Goal: Task Accomplishment & Management: Use online tool/utility

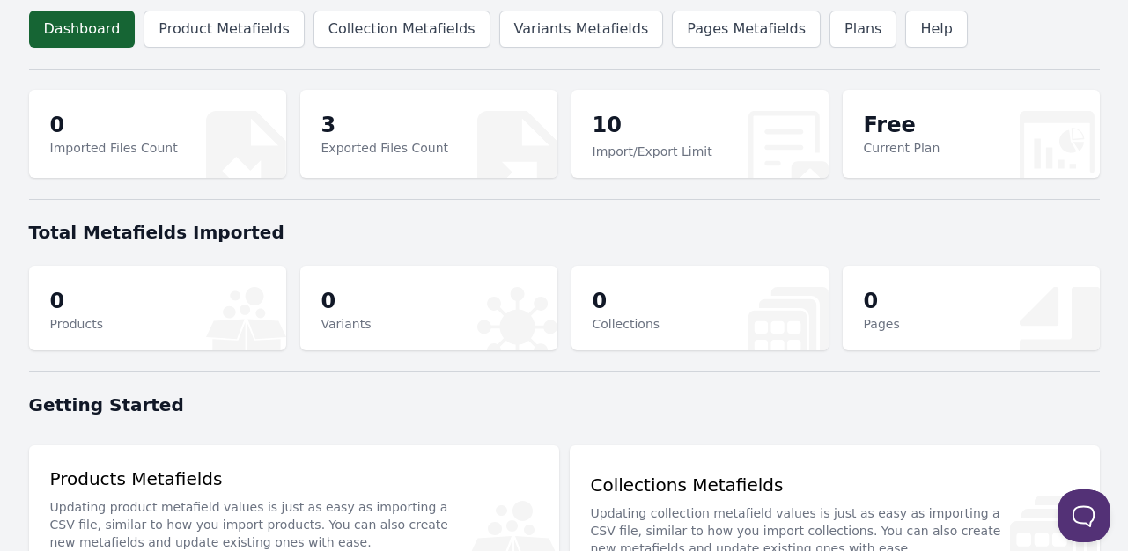
click at [200, 244] on div "Total Metafields Imported" at bounding box center [564, 233] width 1071 height 46
click at [233, 27] on link "Product Metafields" at bounding box center [224, 29] width 160 height 37
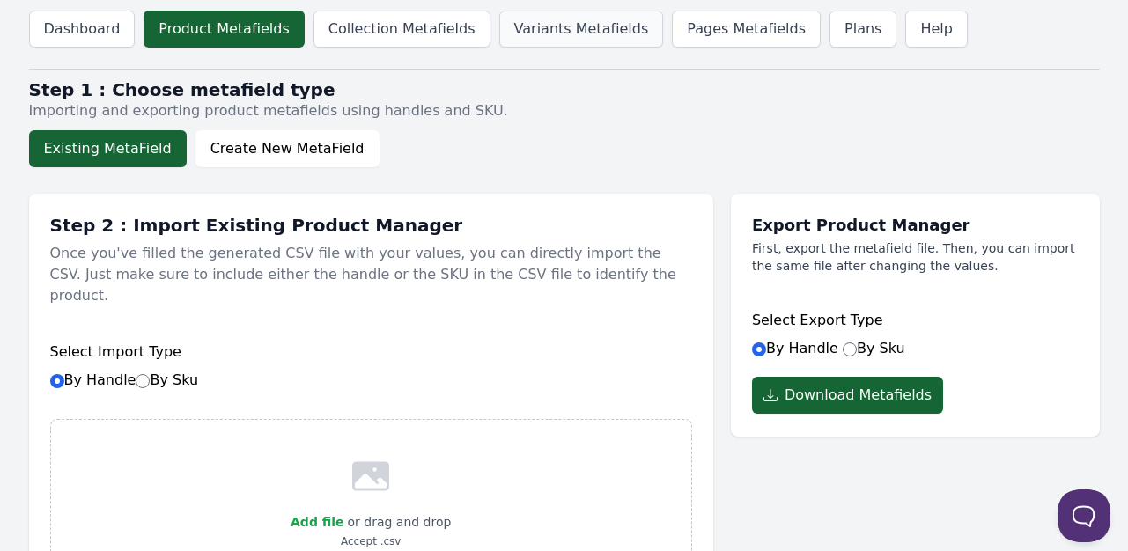
click at [526, 36] on link "Variants Metafields" at bounding box center [581, 29] width 165 height 37
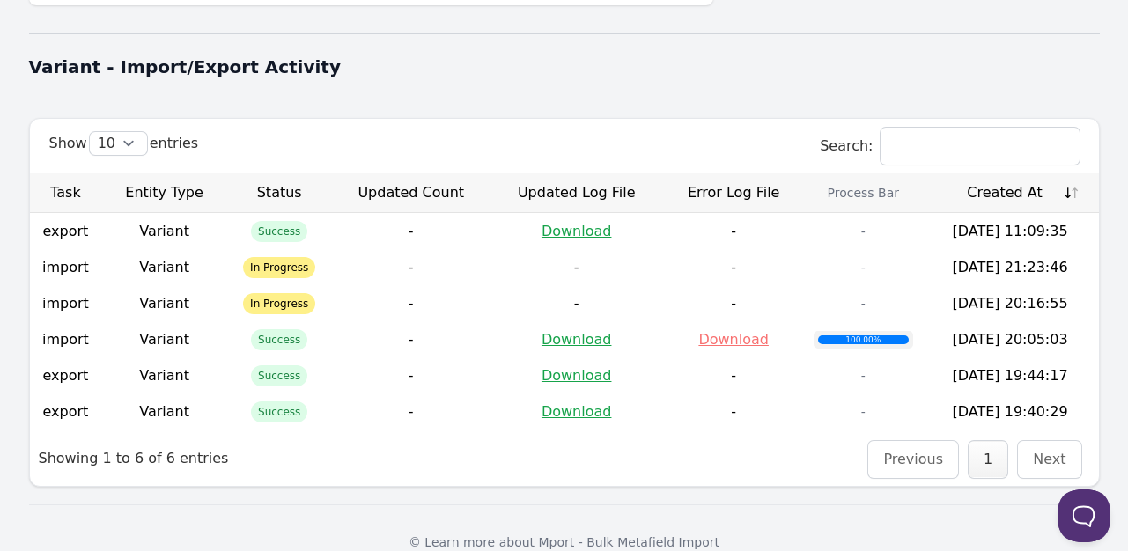
scroll to position [630, 0]
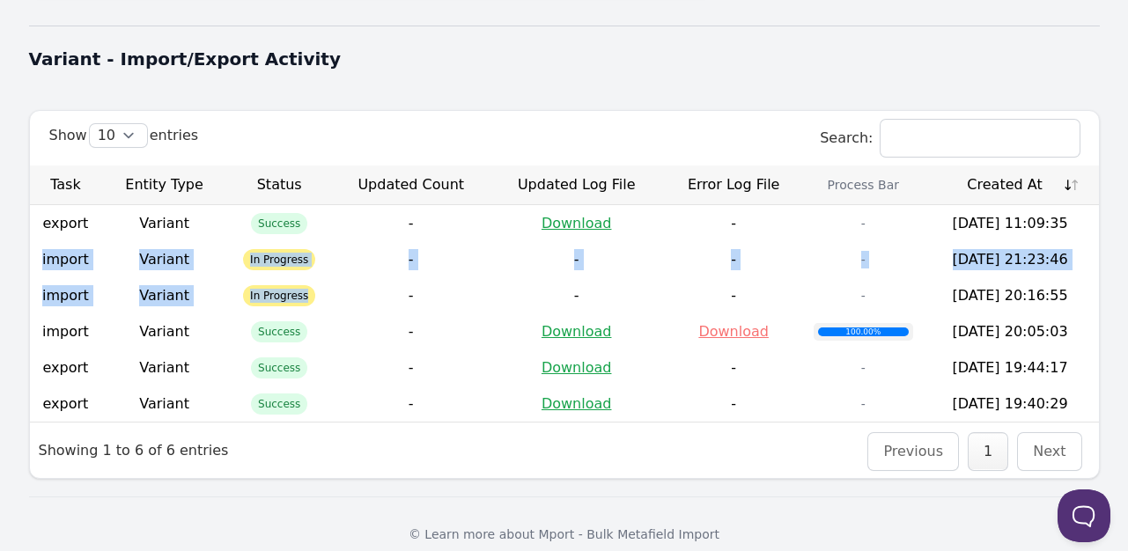
drag, startPoint x: 165, startPoint y: 246, endPoint x: 372, endPoint y: 262, distance: 207.6
click at [372, 262] on tbody "export Variant Success - Download - - [DATE] 11:09:35 import Variant In Progres…" at bounding box center [564, 313] width 1069 height 217
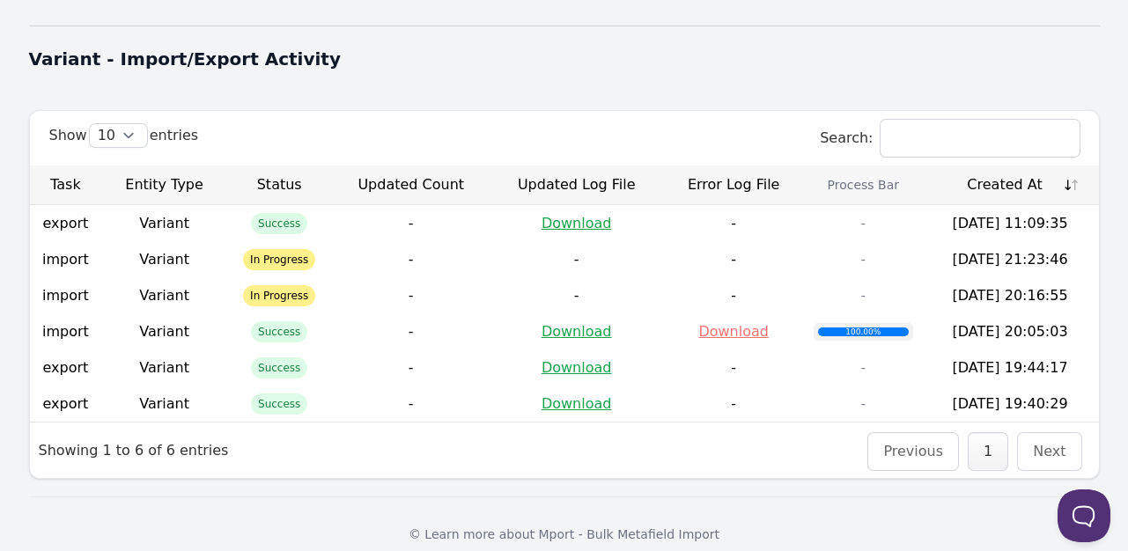
click at [347, 314] on td "-" at bounding box center [411, 332] width 159 height 36
drag, startPoint x: 141, startPoint y: 220, endPoint x: 262, endPoint y: 251, distance: 125.4
click at [264, 251] on tr "import Variant In Progress - - - - [DATE] 21:23:46" at bounding box center [564, 259] width 1069 height 36
click at [222, 277] on td "Variant" at bounding box center [164, 295] width 126 height 36
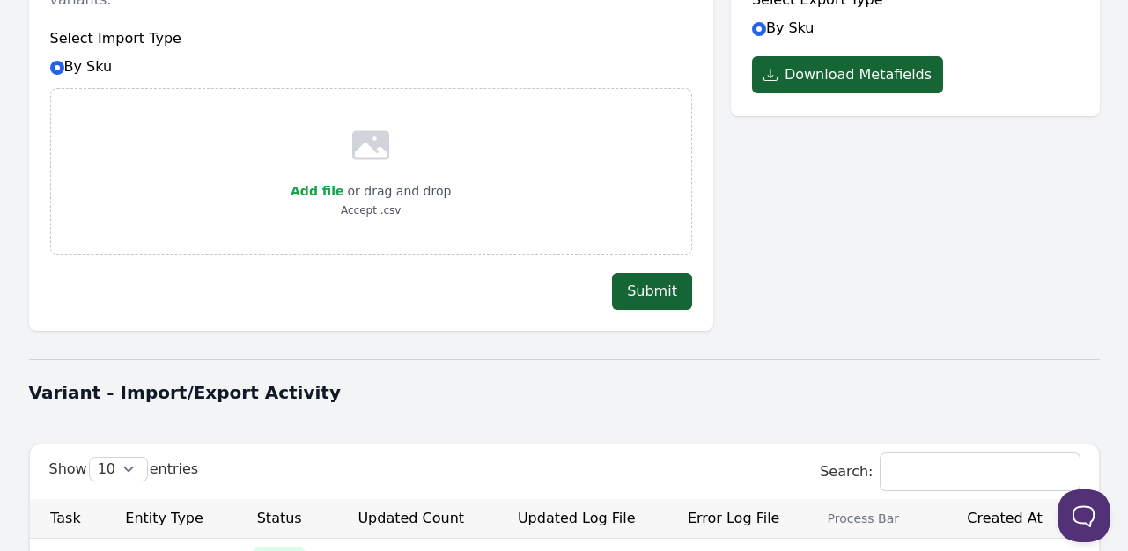
scroll to position [101, 0]
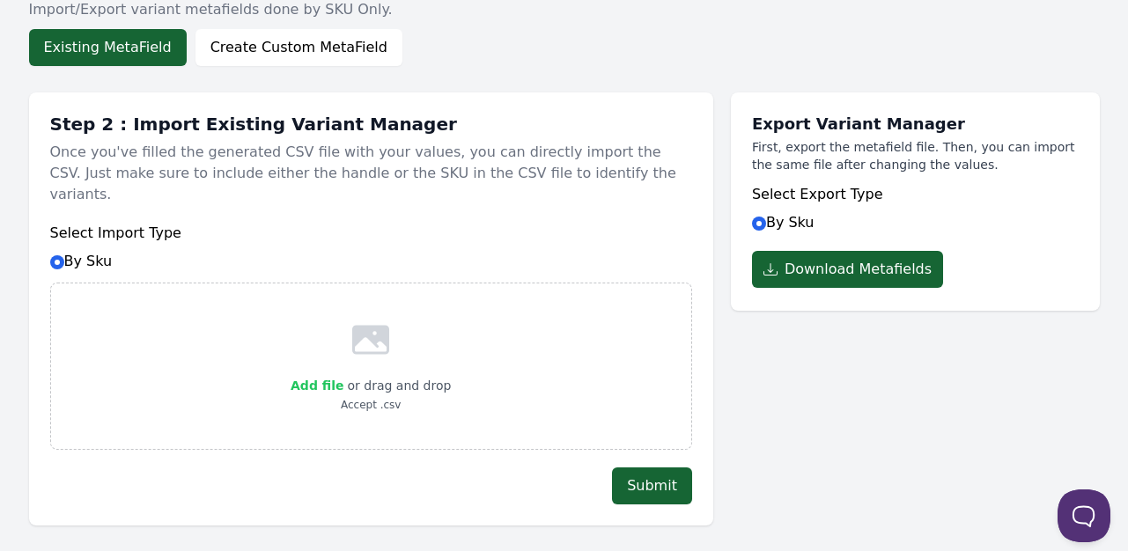
click at [336, 379] on span "Add file" at bounding box center [317, 386] width 53 height 14
click at [343, 374] on input "Add file" at bounding box center [343, 374] width 1 height 1
type input "C:\fakepath\Shopify Items - Ad-Hoc NEW - variant metafields (2).csv"
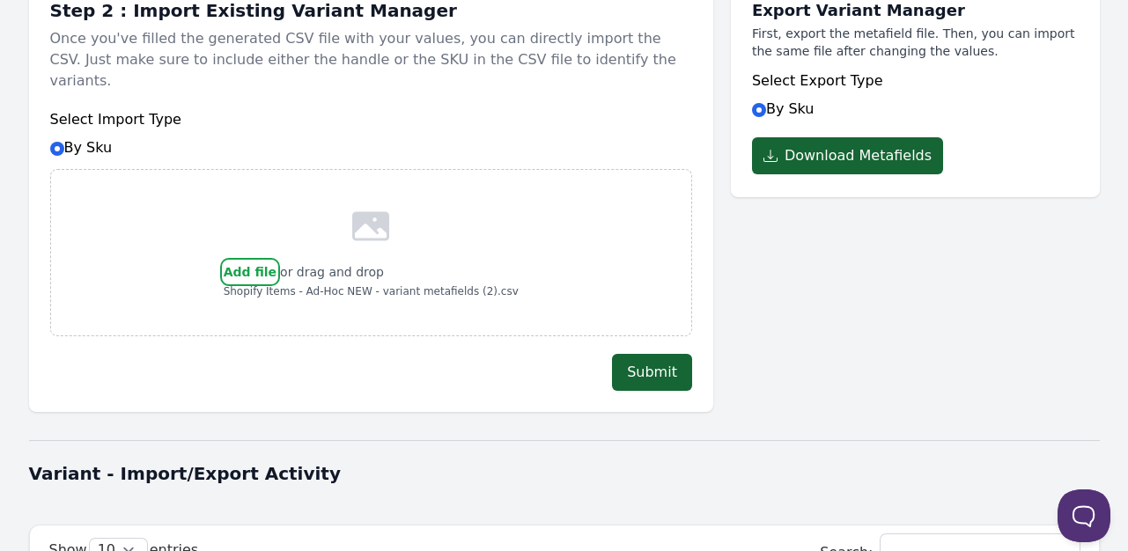
scroll to position [365, 0]
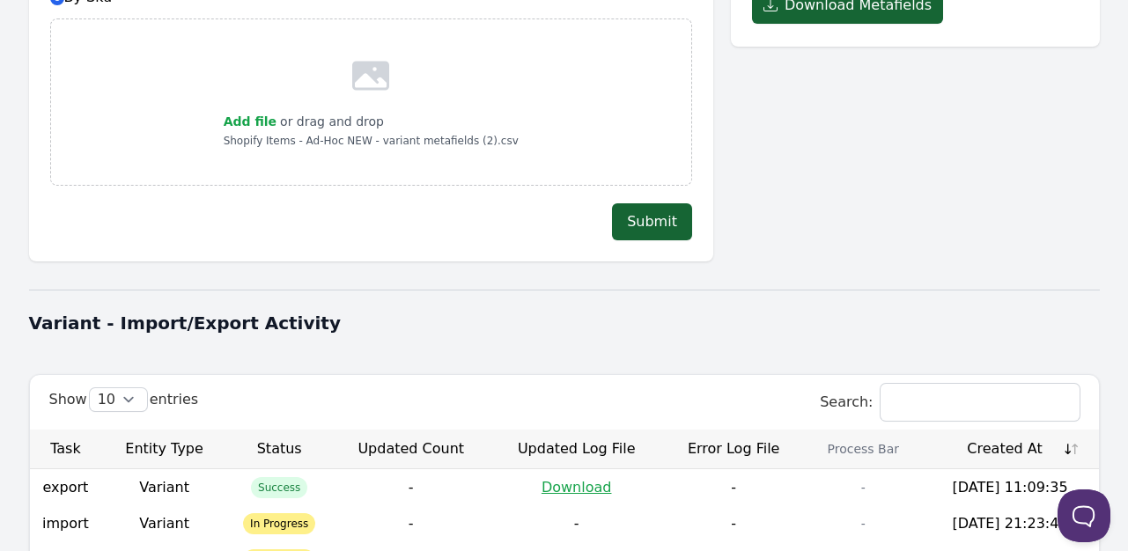
click at [832, 322] on div "Variant - Import/Export Activity" at bounding box center [564, 323] width 1071 height 46
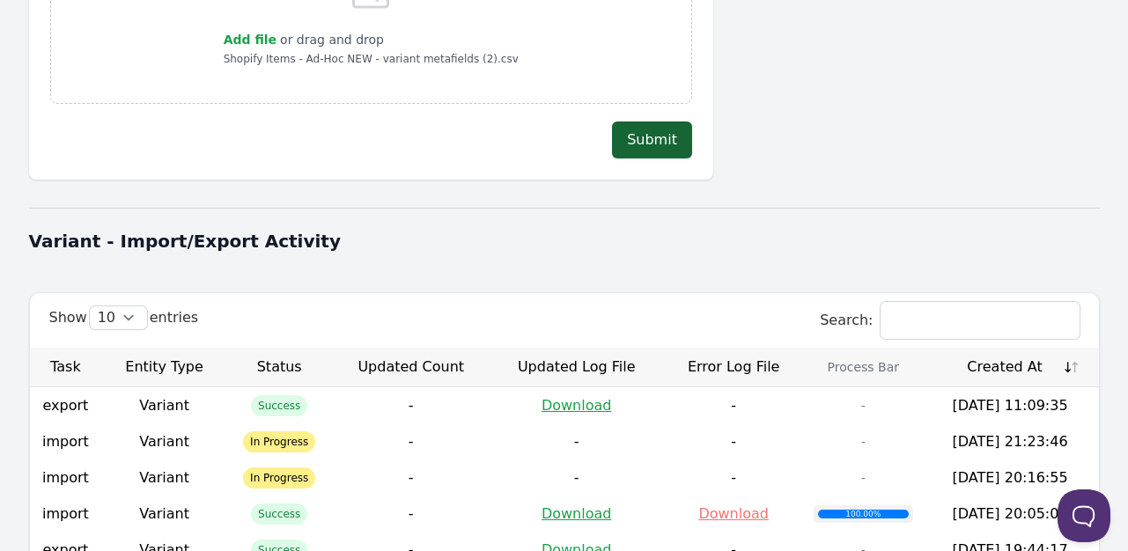
scroll to position [542, 0]
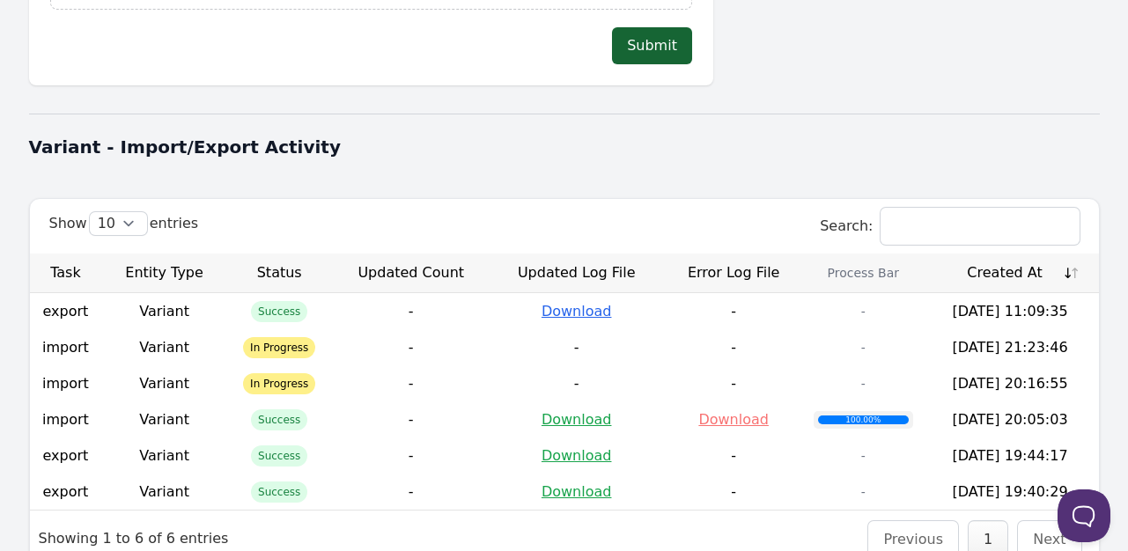
click at [574, 303] on link "Download" at bounding box center [577, 311] width 70 height 17
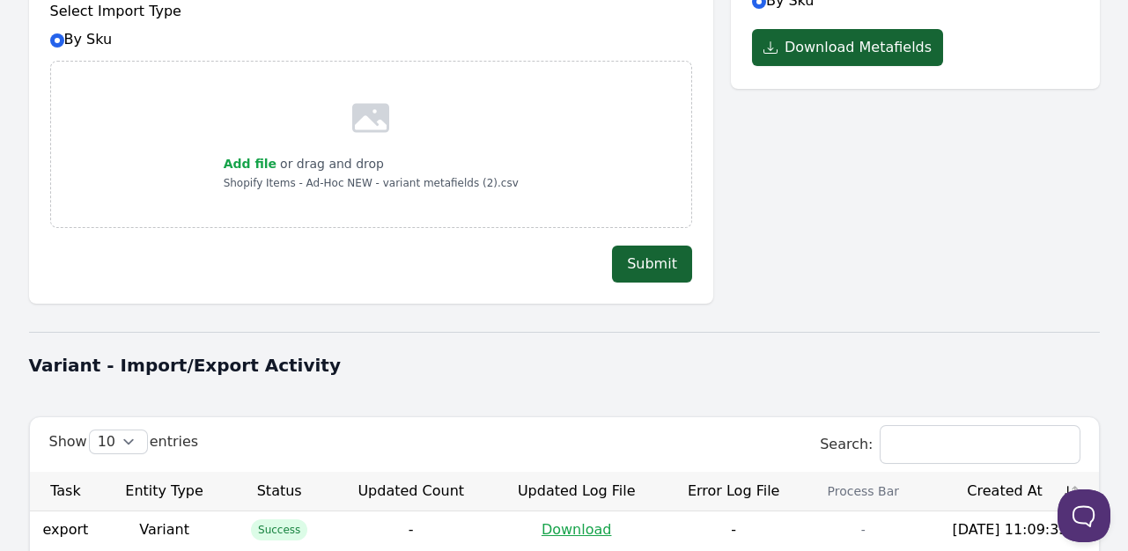
scroll to position [528, 0]
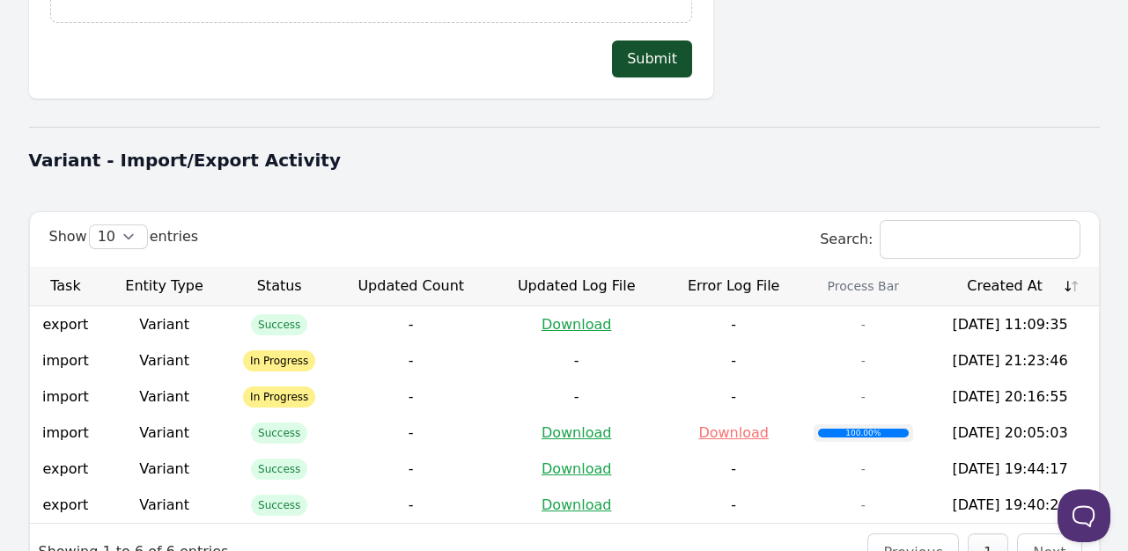
click at [659, 43] on button "Submit" at bounding box center [652, 59] width 80 height 37
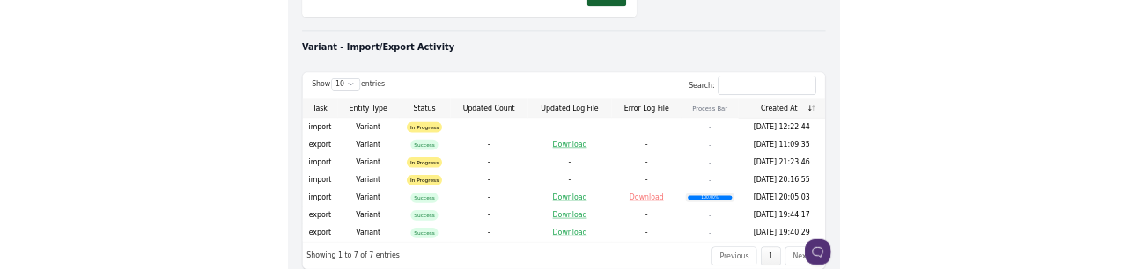
scroll to position [666, 0]
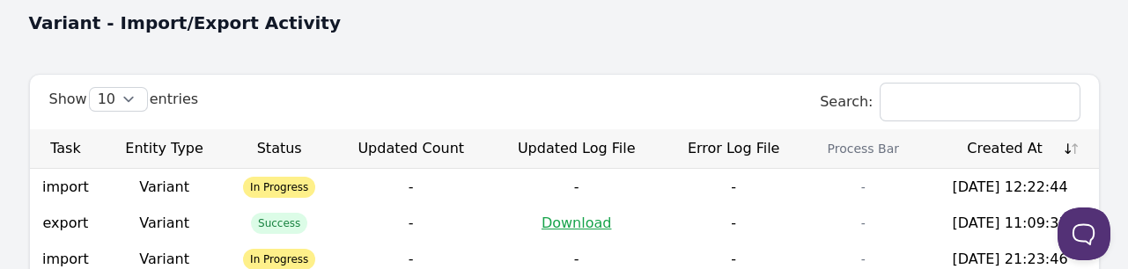
click at [126, 88] on select "10 25 50 100" at bounding box center [118, 99] width 57 height 23
click at [90, 88] on select "10 25 50 100" at bounding box center [118, 99] width 57 height 23
click at [101, 88] on select "10 25 50 100" at bounding box center [118, 99] width 57 height 23
select select "10"
click at [90, 88] on select "10 25 50 100" at bounding box center [118, 99] width 57 height 23
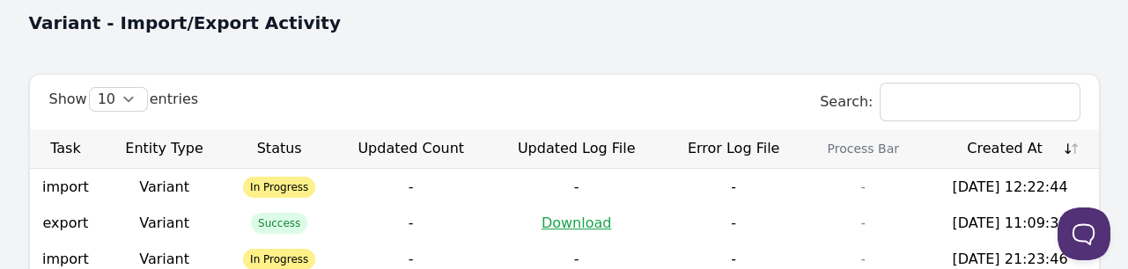
click at [269, 177] on span "In Progress" at bounding box center [279, 187] width 72 height 21
drag, startPoint x: 256, startPoint y: 110, endPoint x: 252, endPoint y: 118, distance: 9.1
click at [1002, 129] on th "Created At" at bounding box center [1010, 149] width 177 height 40
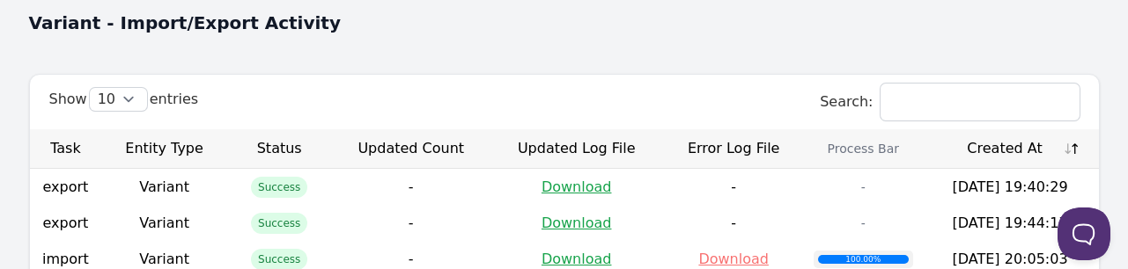
click at [1000, 129] on th "Created At" at bounding box center [1010, 149] width 177 height 40
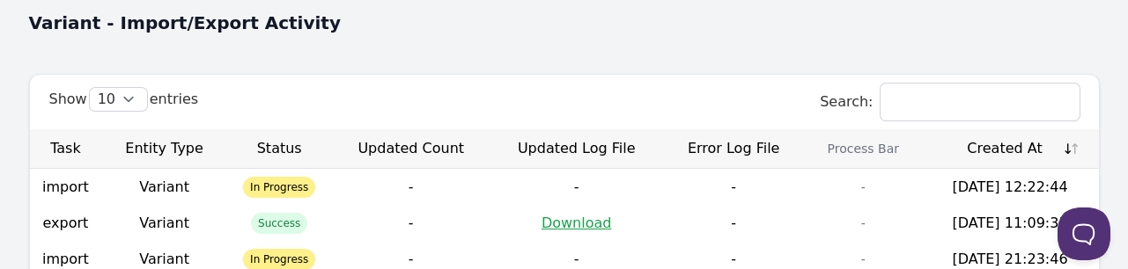
click at [997, 129] on th "Created At" at bounding box center [1010, 149] width 177 height 40
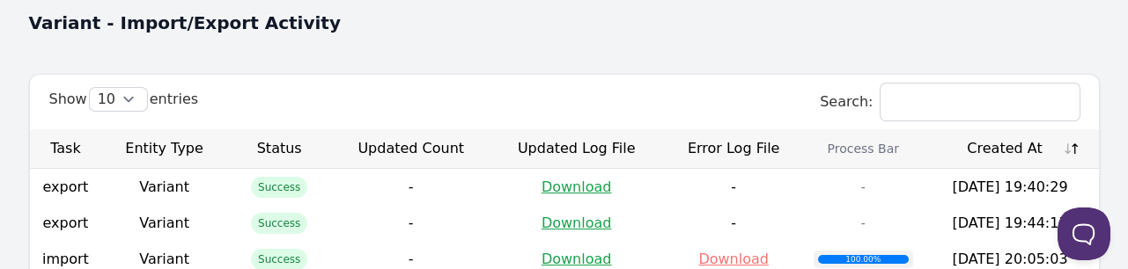
click at [997, 129] on th "Created At" at bounding box center [1010, 149] width 177 height 40
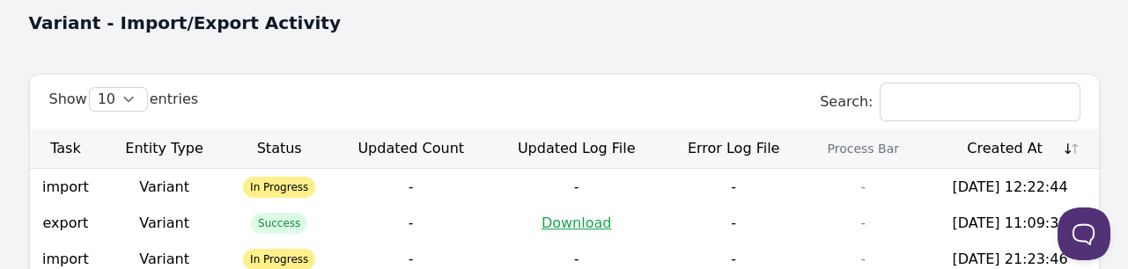
click at [997, 129] on th "Created At" at bounding box center [1010, 149] width 177 height 40
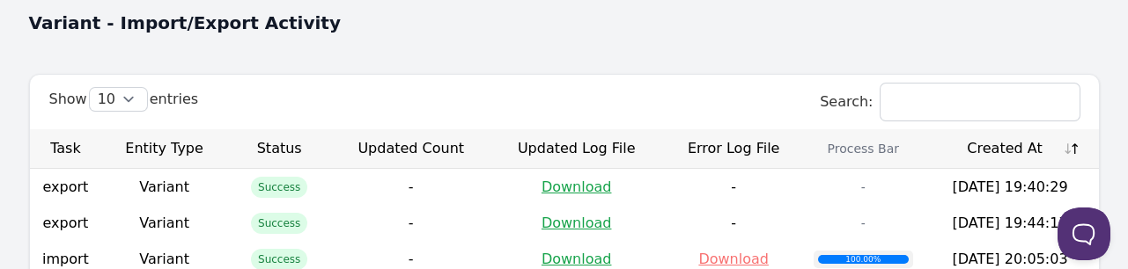
click at [997, 129] on th "Created At" at bounding box center [1010, 149] width 177 height 40
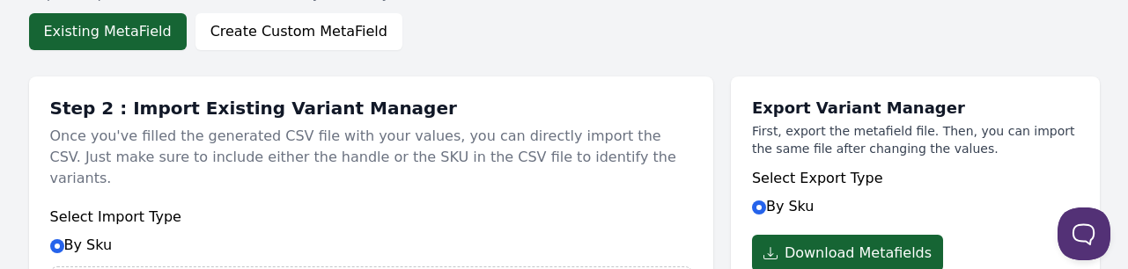
scroll to position [0, 0]
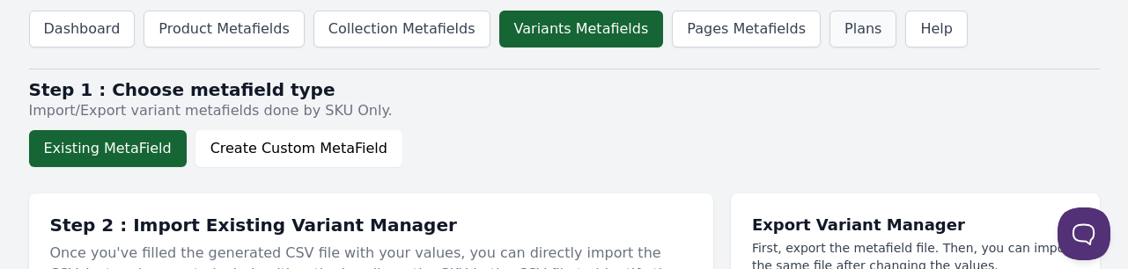
click at [830, 27] on link "Plans" at bounding box center [863, 29] width 67 height 37
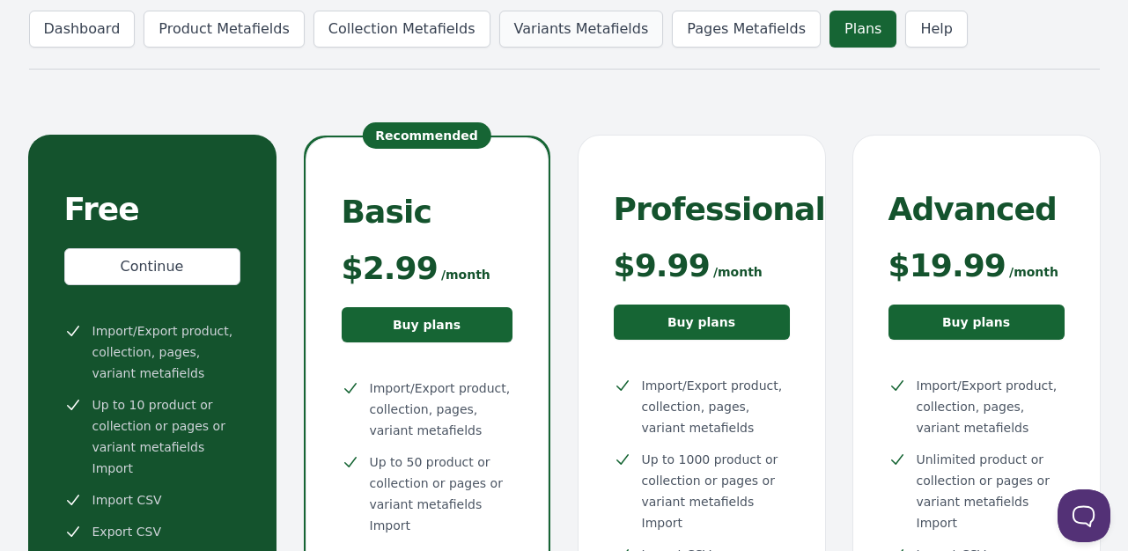
click at [517, 23] on link "Variants Metafields" at bounding box center [581, 29] width 165 height 37
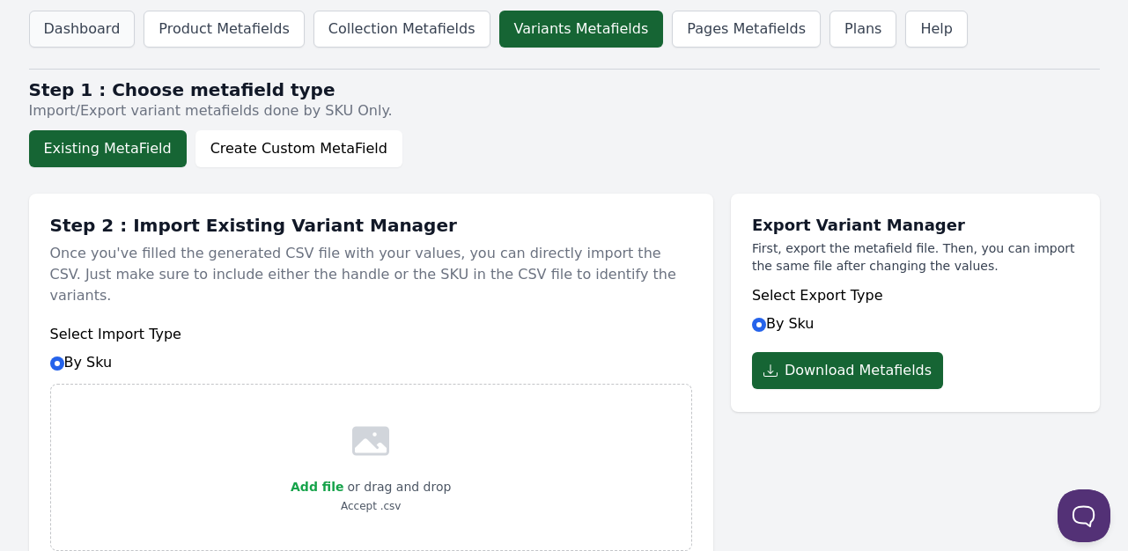
click at [86, 34] on link "Dashboard" at bounding box center [82, 29] width 107 height 37
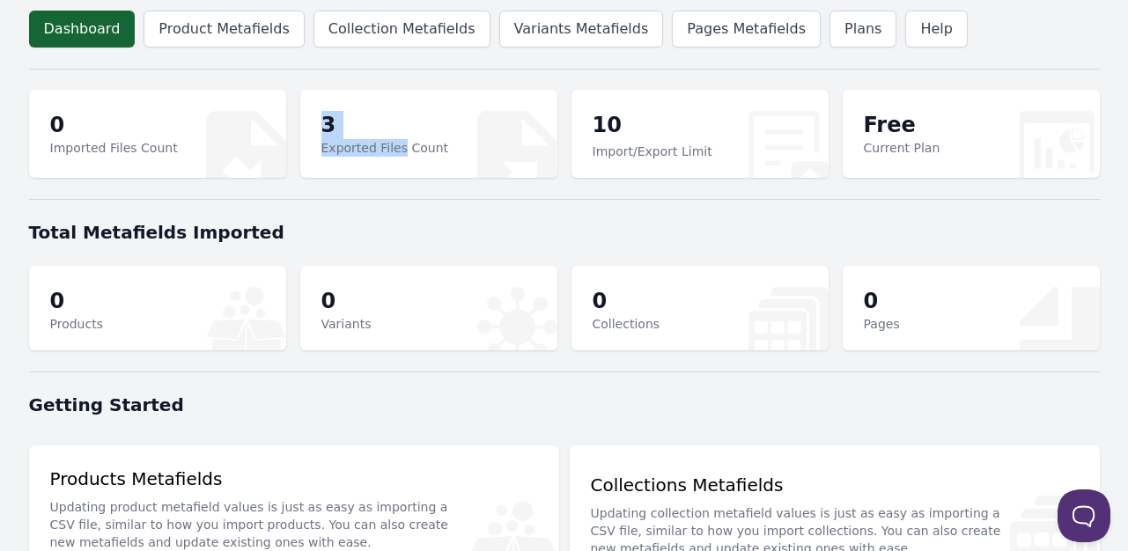
drag, startPoint x: 317, startPoint y: 111, endPoint x: 95, endPoint y: 145, distance: 224.6
click at [393, 145] on div "3 Exported Files Count" at bounding box center [428, 134] width 257 height 88
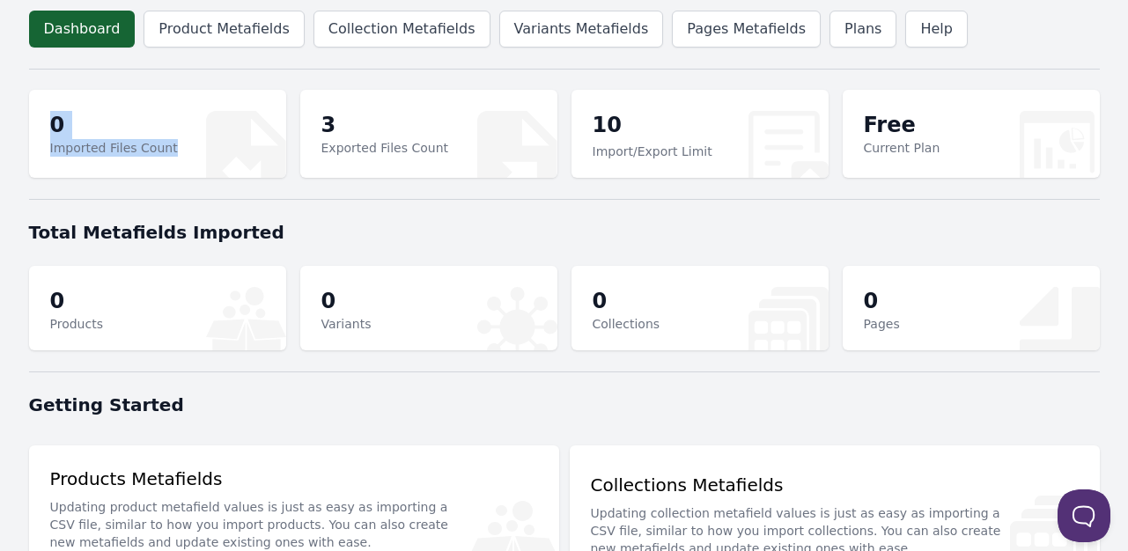
drag, startPoint x: 43, startPoint y: 124, endPoint x: 189, endPoint y: 147, distance: 148.0
click at [189, 147] on div "0 Imported Files Count" at bounding box center [157, 134] width 257 height 88
click at [588, 26] on link "Variants Metafields" at bounding box center [581, 29] width 165 height 37
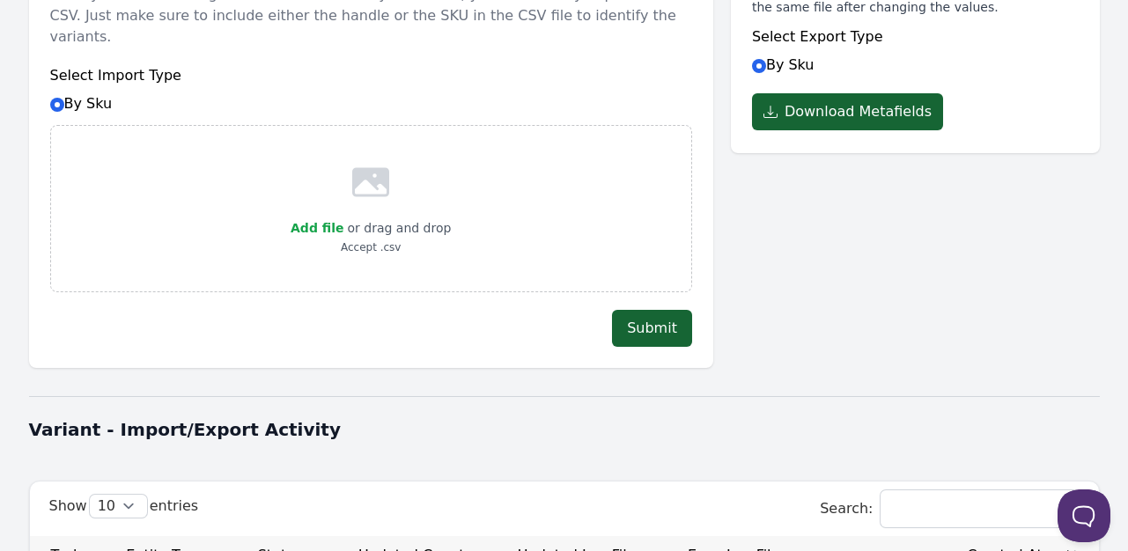
scroll to position [176, 0]
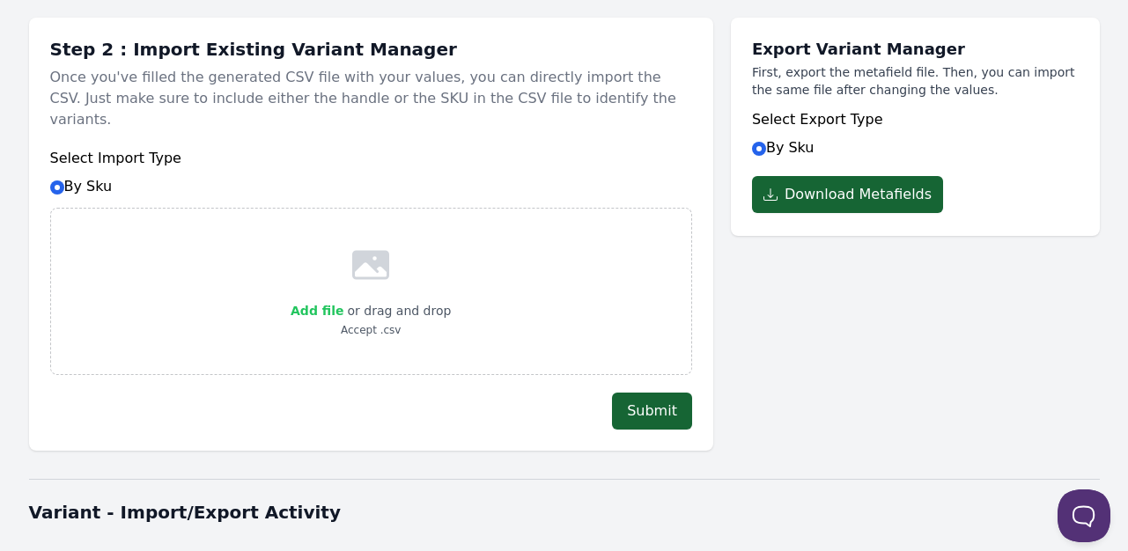
click at [331, 304] on span "Add file" at bounding box center [317, 311] width 53 height 14
click at [343, 299] on input "Add file" at bounding box center [343, 299] width 1 height 1
click at [278, 304] on span "Add file" at bounding box center [257, 311] width 53 height 14
click at [284, 299] on input "Add file" at bounding box center [284, 299] width 1 height 1
type input "C:\fakepath\Shopify Items - Ad-Hoc NEW - variant metafields (2).csv"
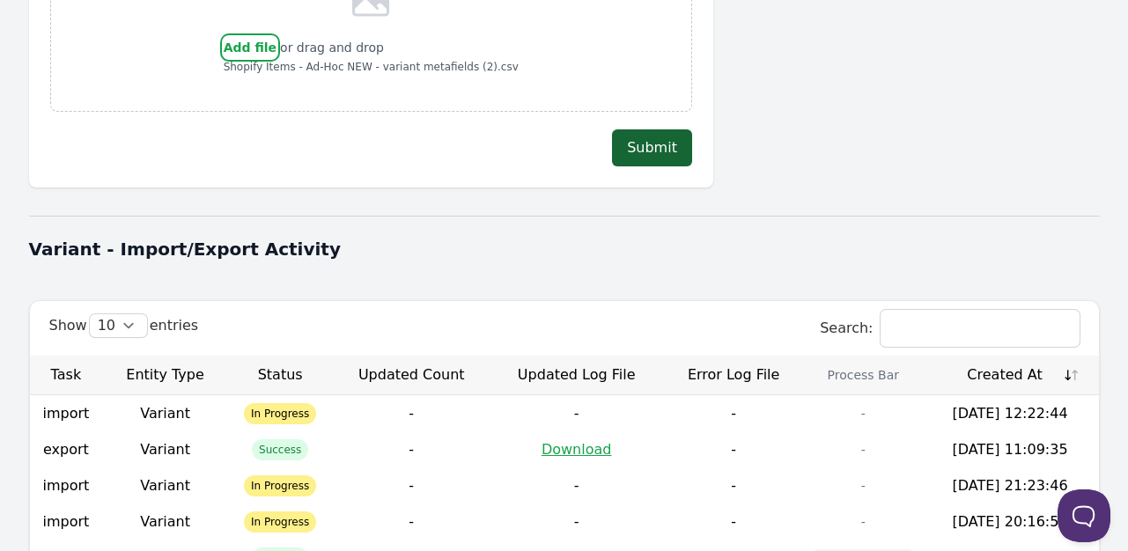
scroll to position [440, 0]
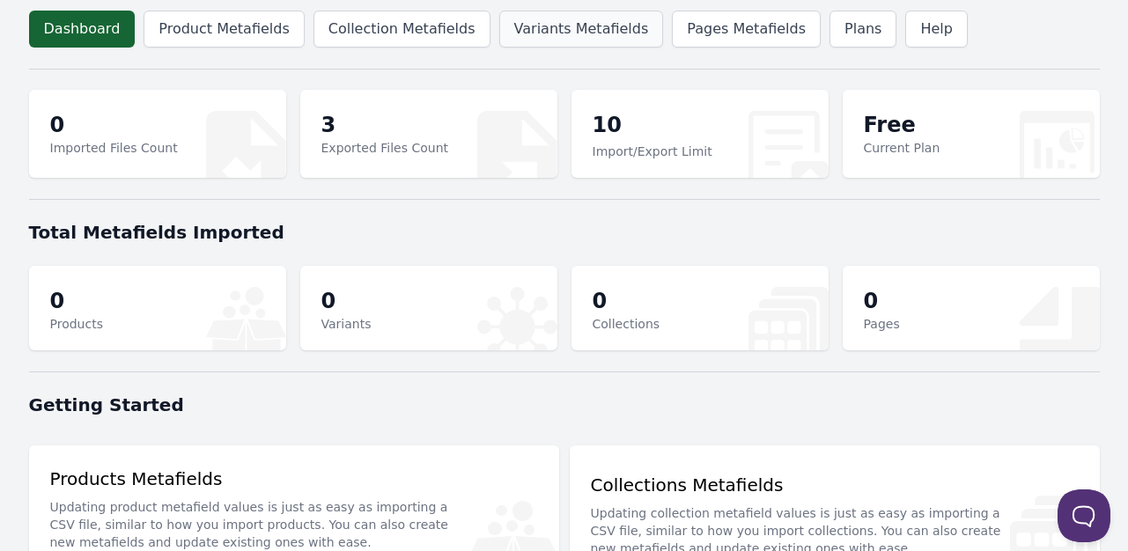
click at [564, 25] on link "Variants Metafields" at bounding box center [581, 29] width 165 height 37
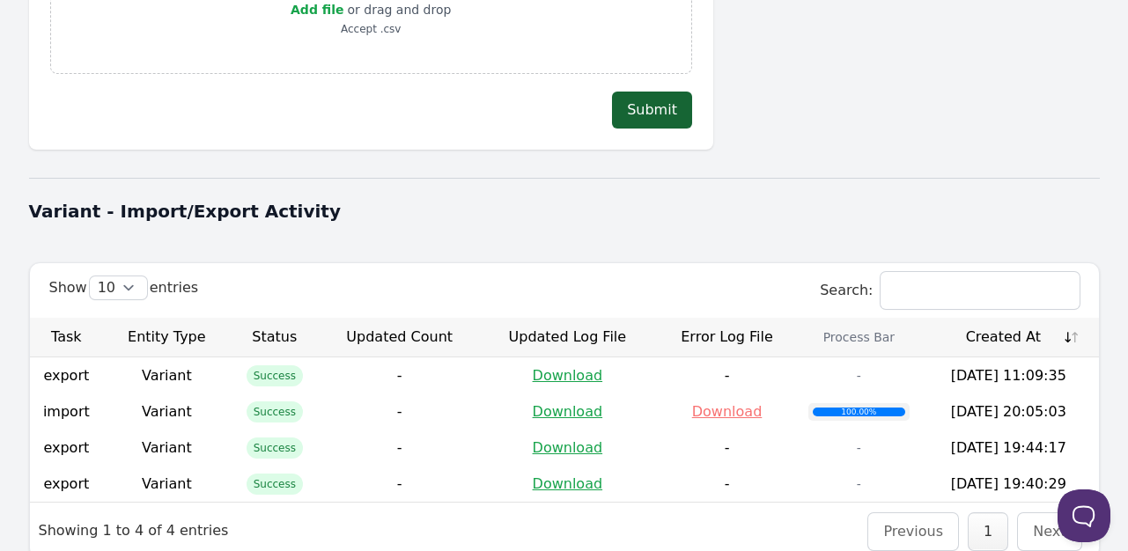
scroll to position [352, 0]
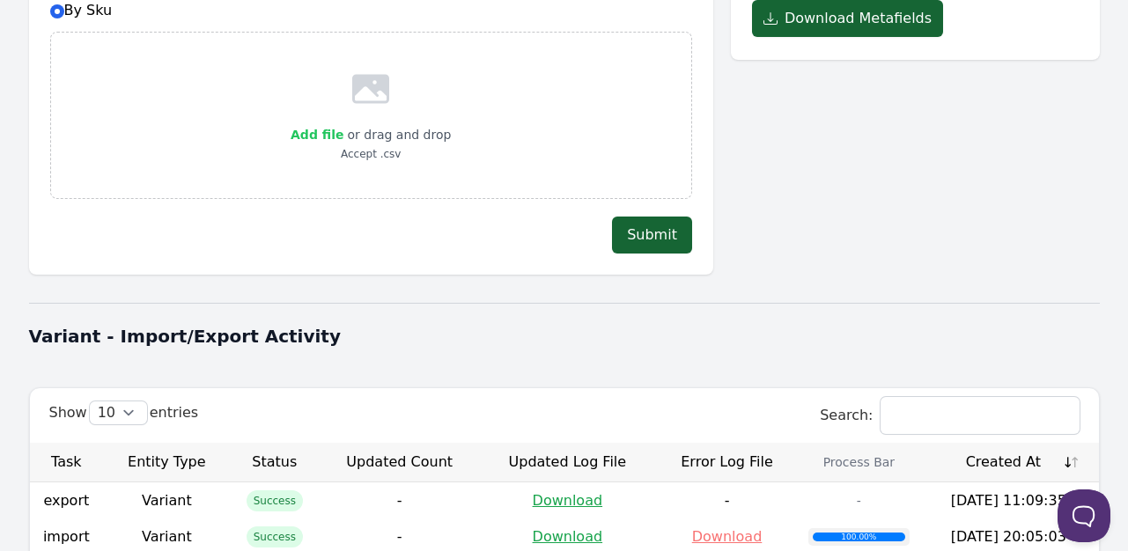
click at [326, 128] on span "Add file" at bounding box center [317, 135] width 53 height 14
click at [343, 123] on input "Add file" at bounding box center [343, 123] width 1 height 1
type input "C:\fakepath\Shopify Items - Ad-Hoc NEW - variant metafields (2).csv"
click at [670, 217] on button "Submit" at bounding box center [652, 235] width 80 height 37
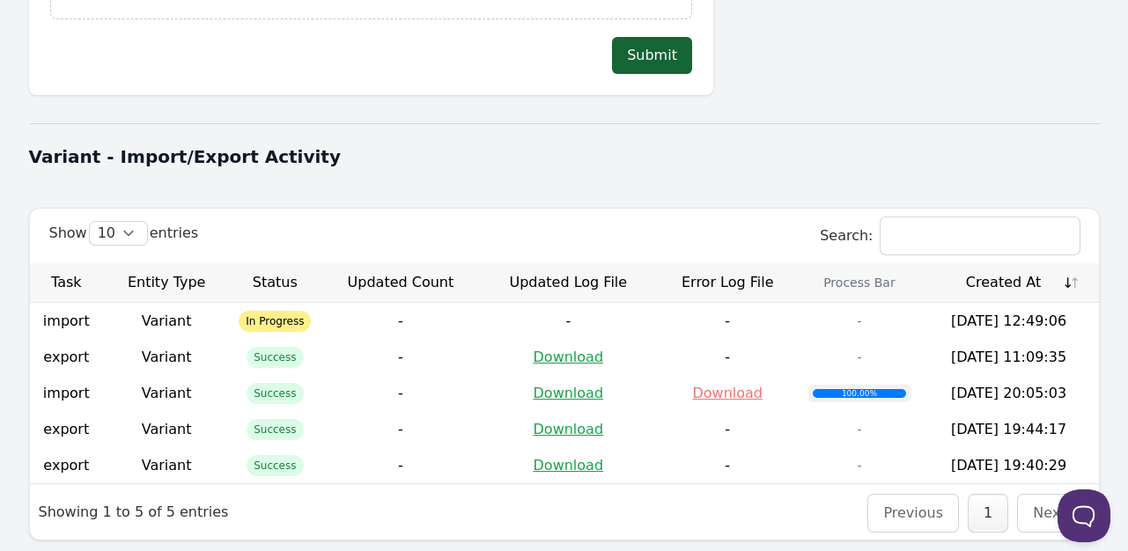
scroll to position [593, 0]
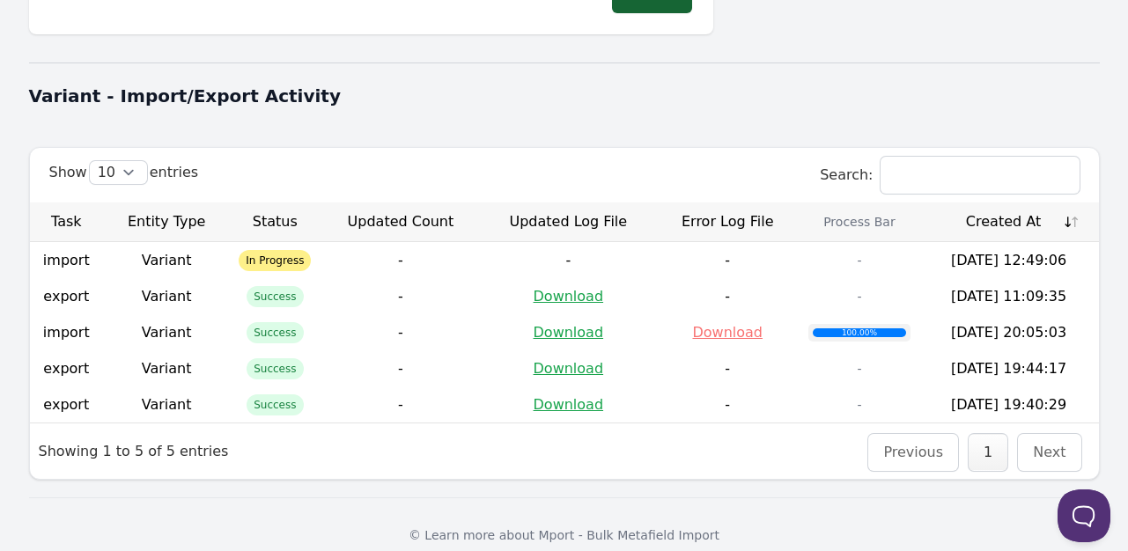
click at [998, 203] on th "Created At" at bounding box center [1009, 223] width 180 height 40
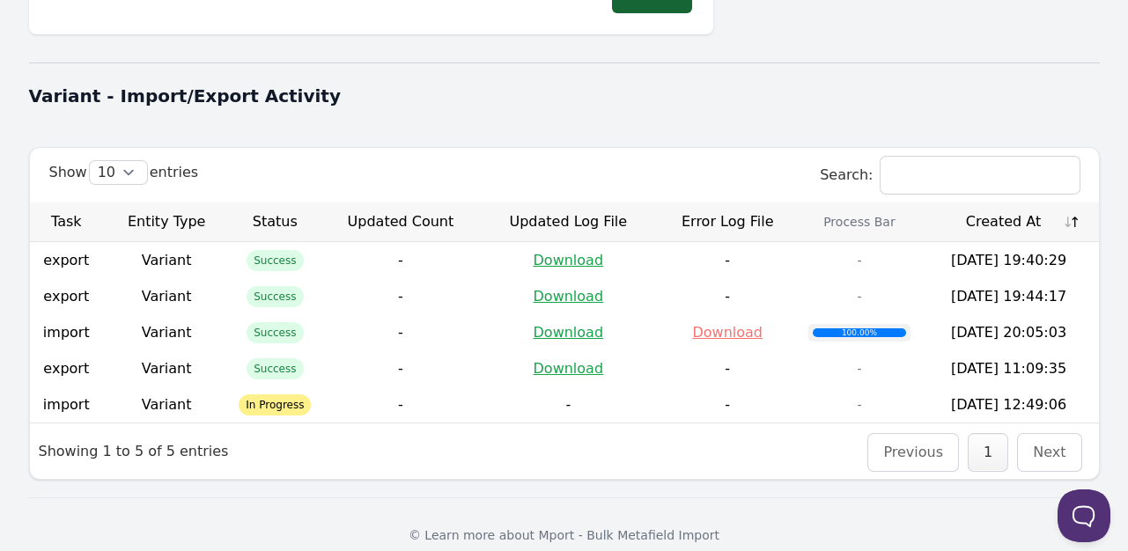
click at [997, 203] on th "Created At" at bounding box center [1009, 223] width 180 height 40
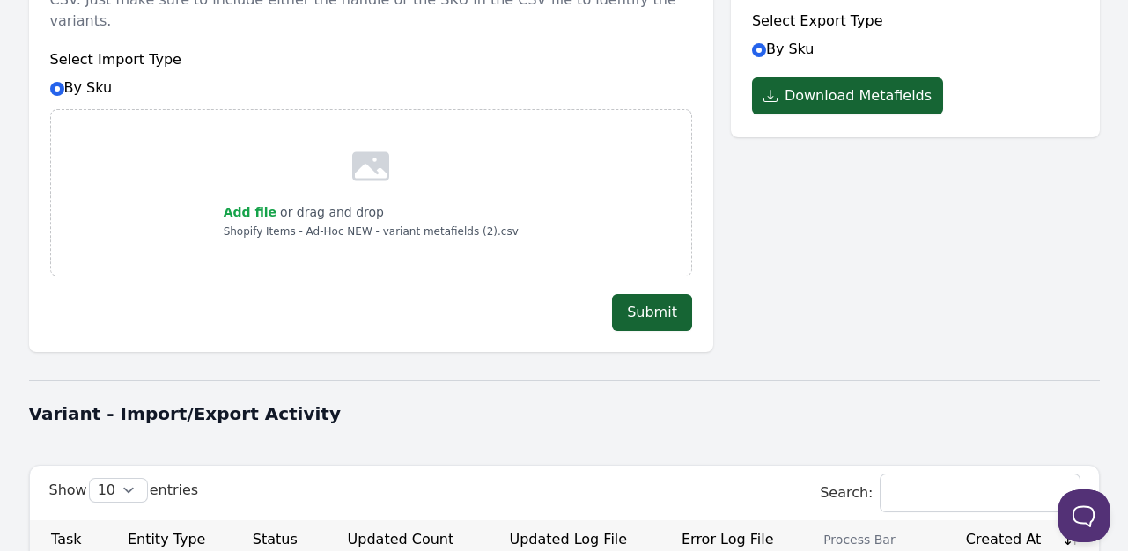
scroll to position [152, 0]
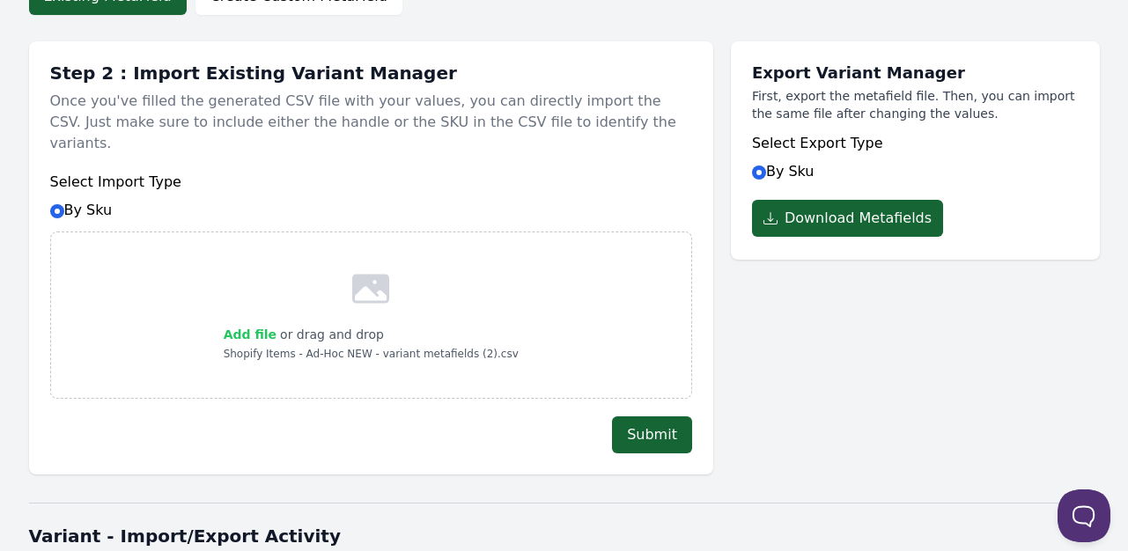
click at [269, 328] on span "Add file" at bounding box center [250, 335] width 53 height 14
click at [276, 323] on input "Add file" at bounding box center [276, 323] width 1 height 1
click at [654, 420] on button "Submit" at bounding box center [652, 435] width 80 height 37
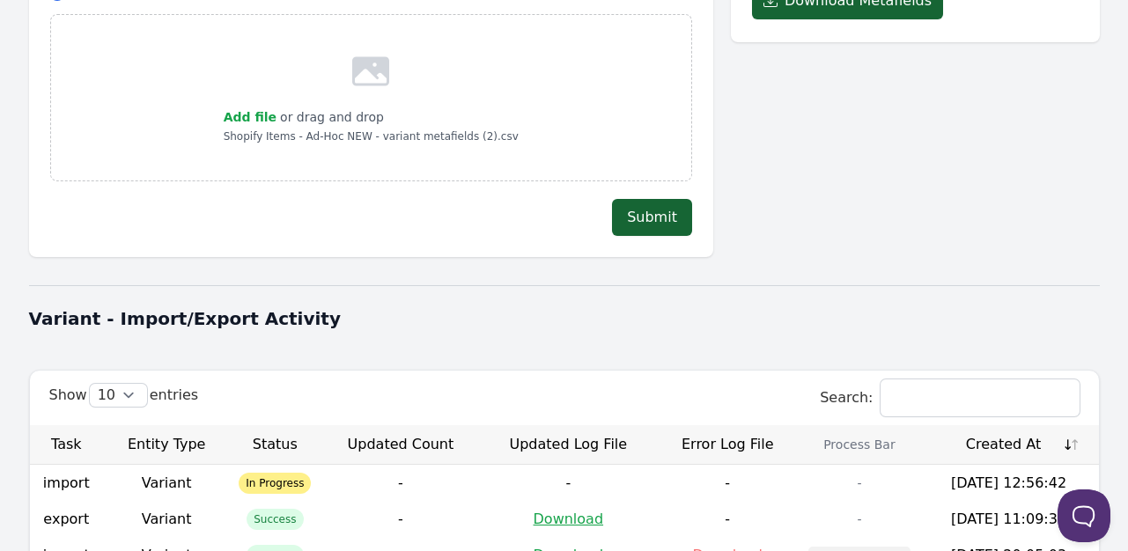
scroll to position [593, 0]
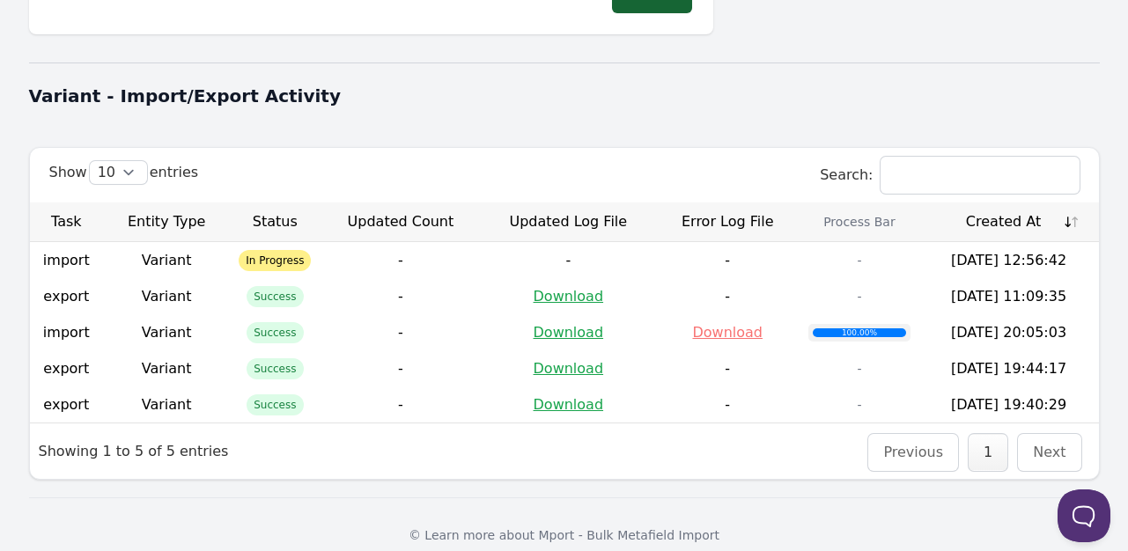
click at [1019, 203] on th "Created At" at bounding box center [1009, 223] width 180 height 40
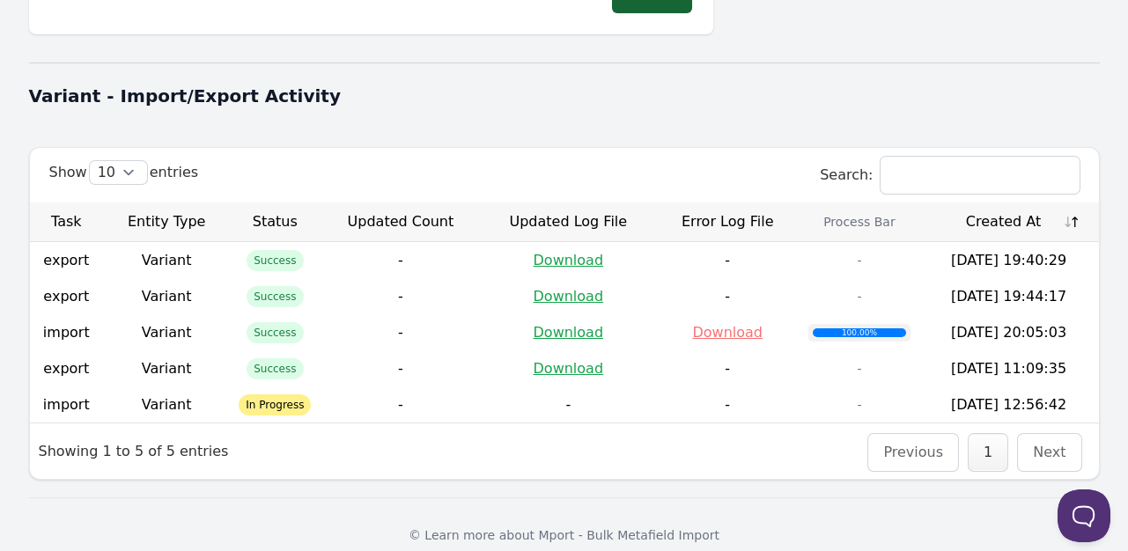
click at [1018, 203] on th "Created At" at bounding box center [1009, 223] width 180 height 40
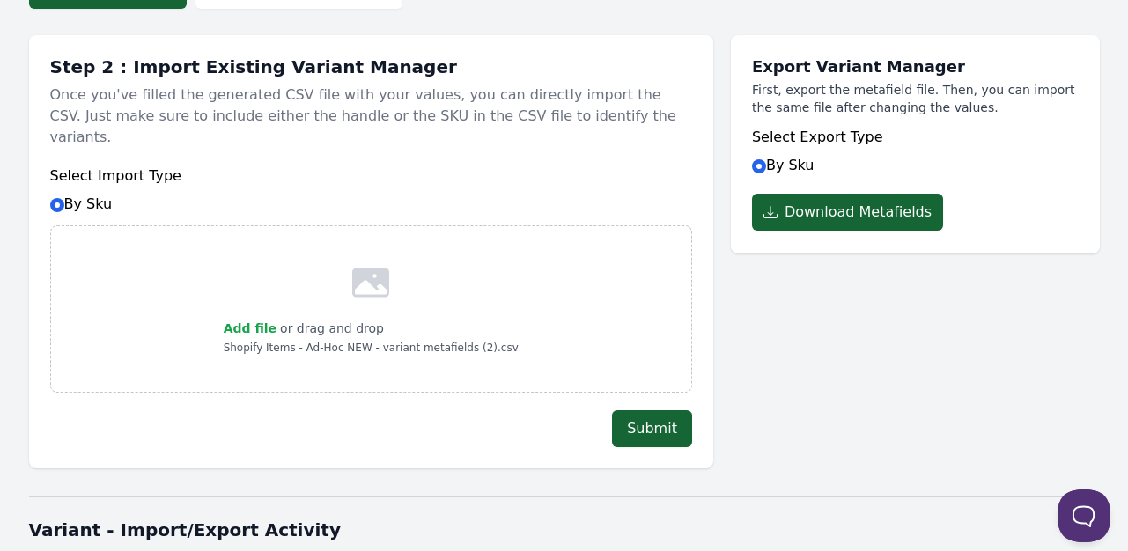
scroll to position [152, 0]
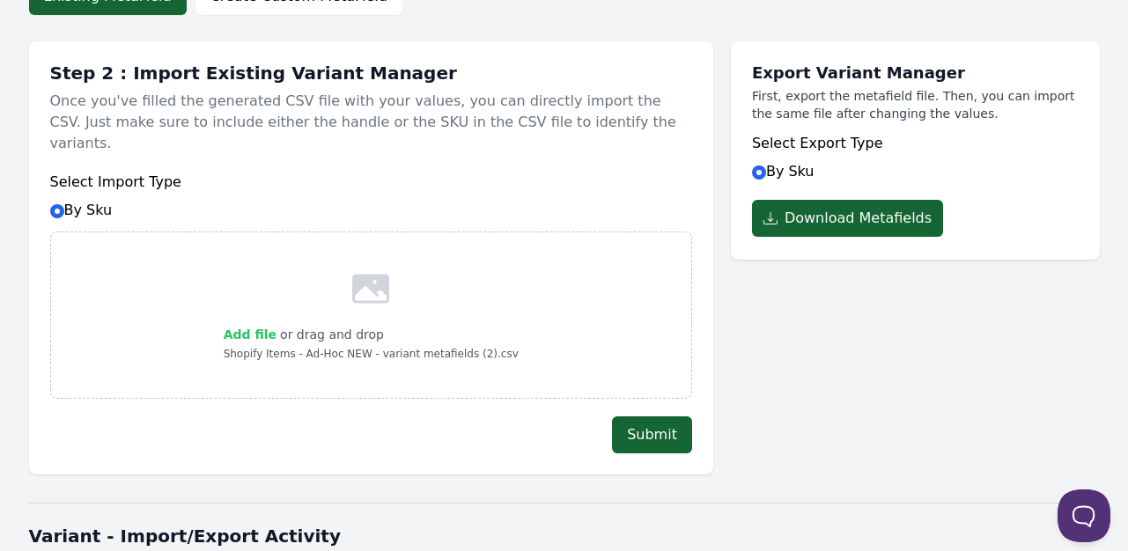
click at [271, 328] on span "Add file" at bounding box center [250, 335] width 53 height 14
click at [276, 323] on input "Add file" at bounding box center [276, 323] width 1 height 1
click at [667, 417] on button "Submit" at bounding box center [652, 435] width 80 height 37
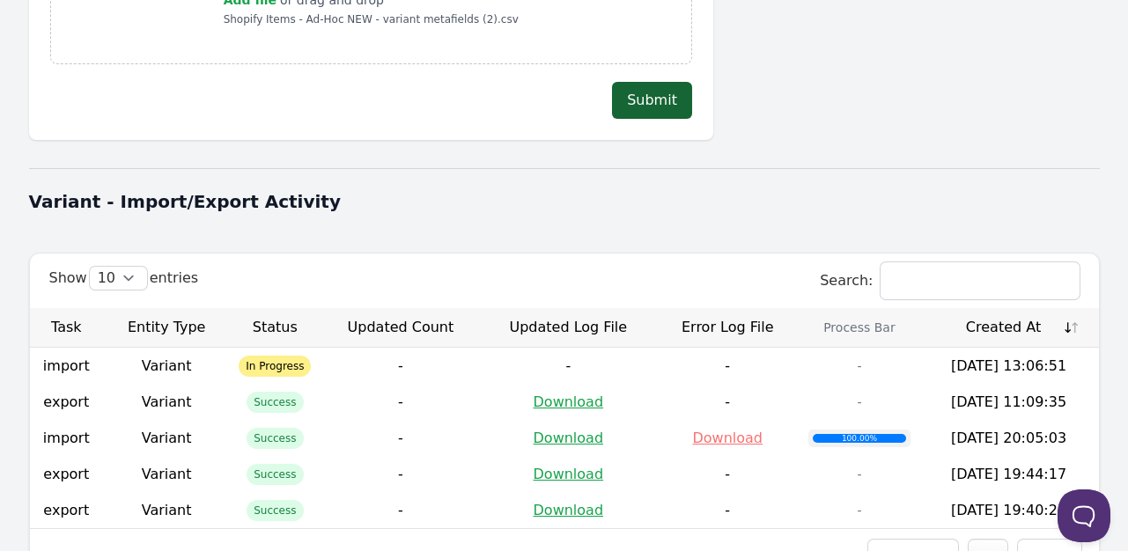
scroll to position [593, 0]
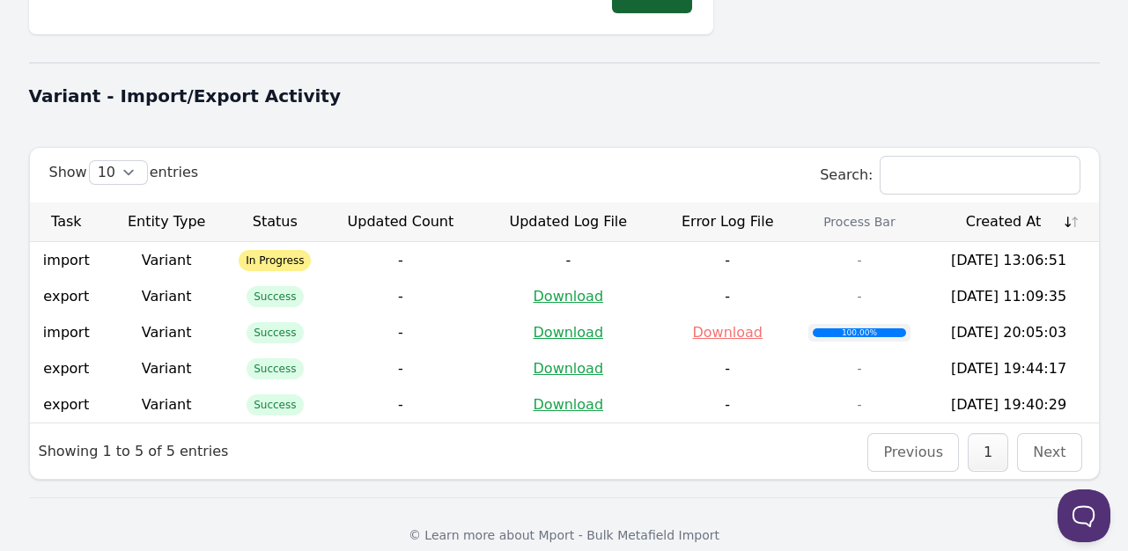
click at [976, 203] on th "Created At" at bounding box center [1009, 223] width 180 height 40
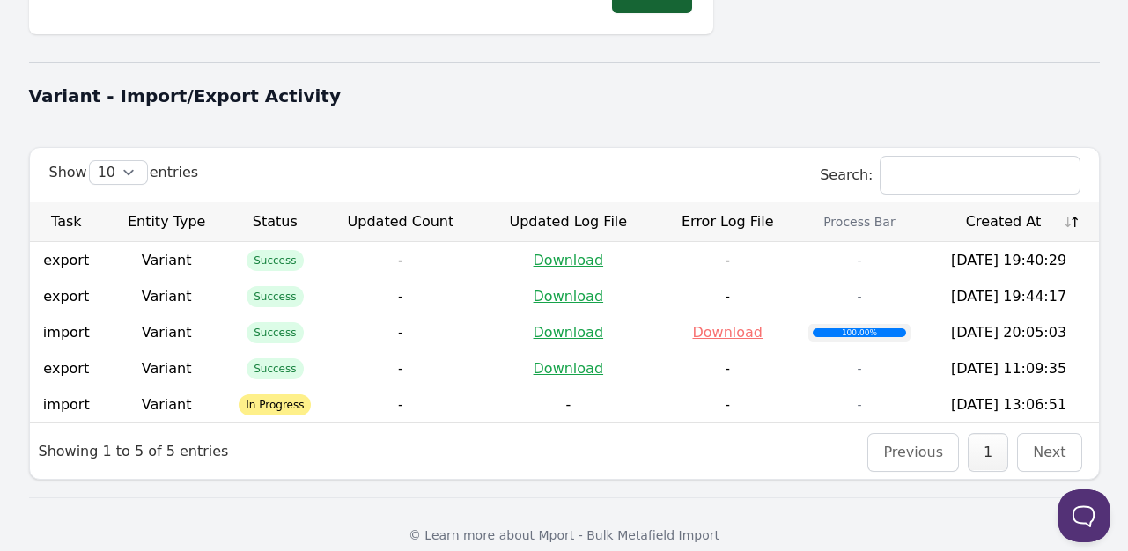
click at [976, 203] on th "Created At" at bounding box center [1009, 223] width 180 height 40
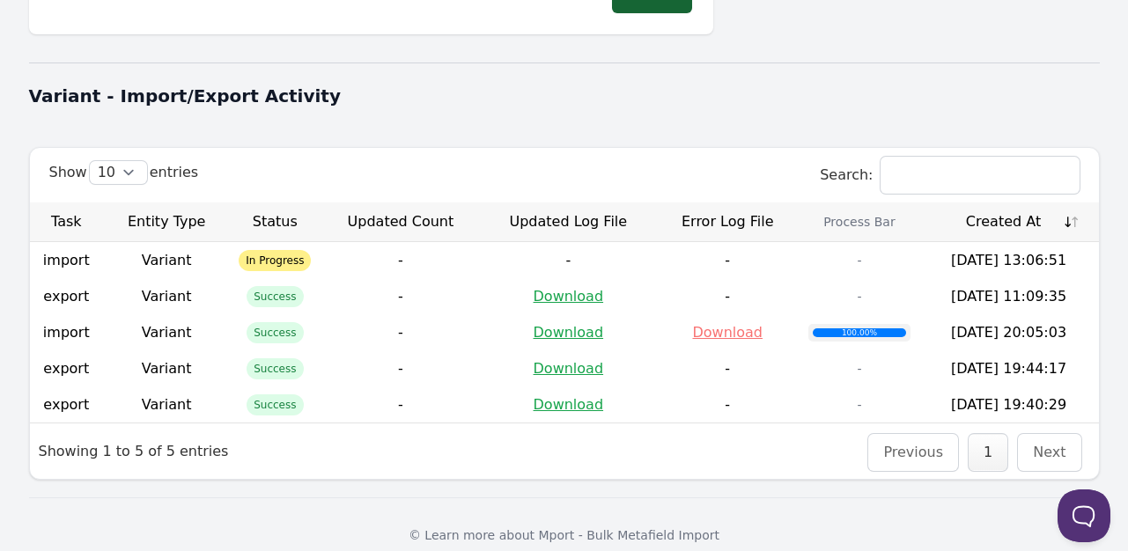
click at [1011, 203] on th "Created At" at bounding box center [1009, 223] width 180 height 40
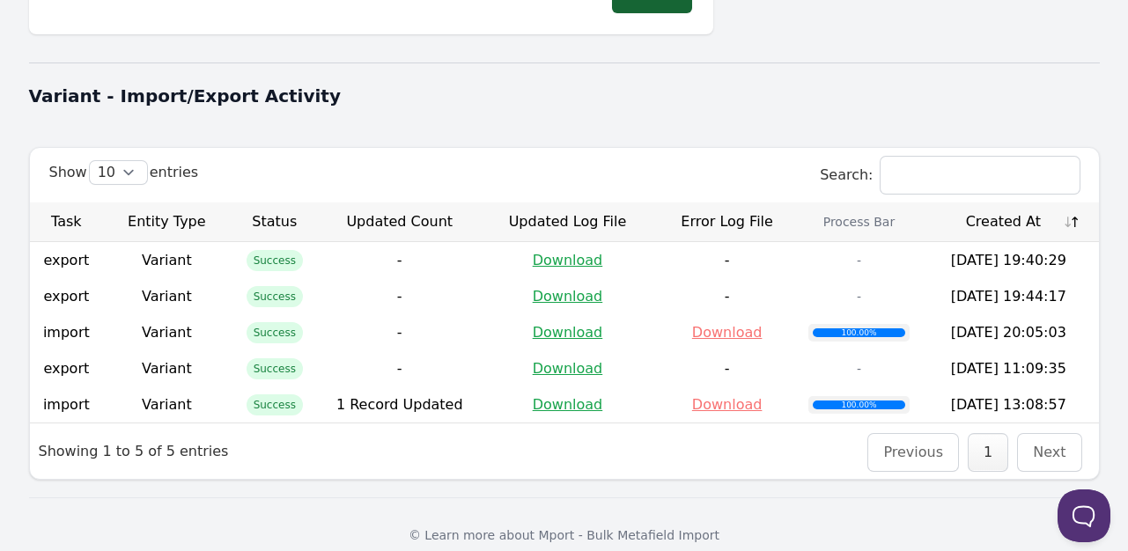
click at [1011, 203] on th "Created At" at bounding box center [1009, 223] width 180 height 40
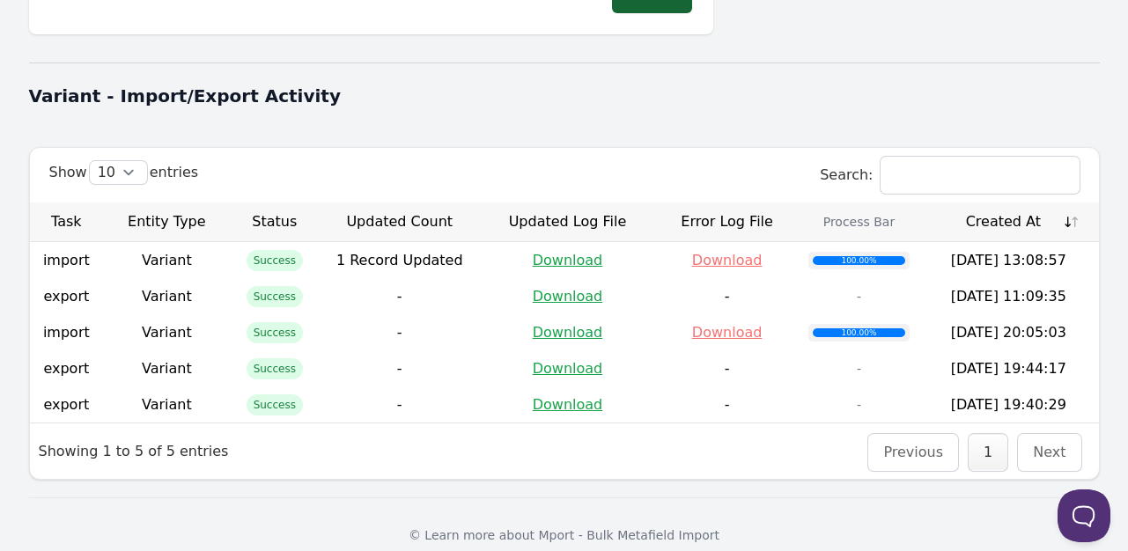
drag, startPoint x: 734, startPoint y: 237, endPoint x: 730, endPoint y: 251, distance: 14.5
click at [733, 252] on link "Download" at bounding box center [727, 260] width 70 height 17
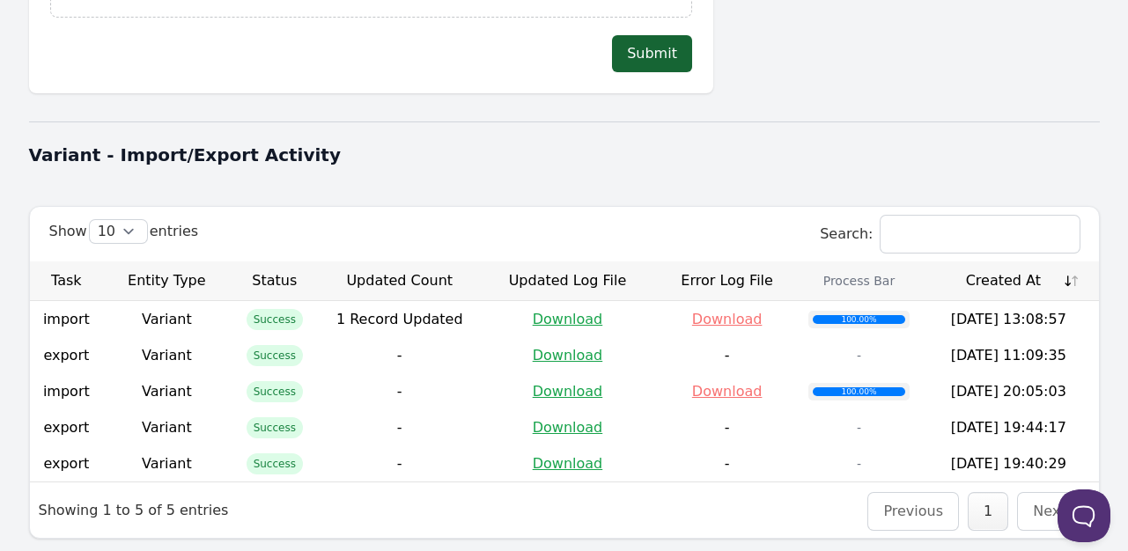
scroll to position [240, 0]
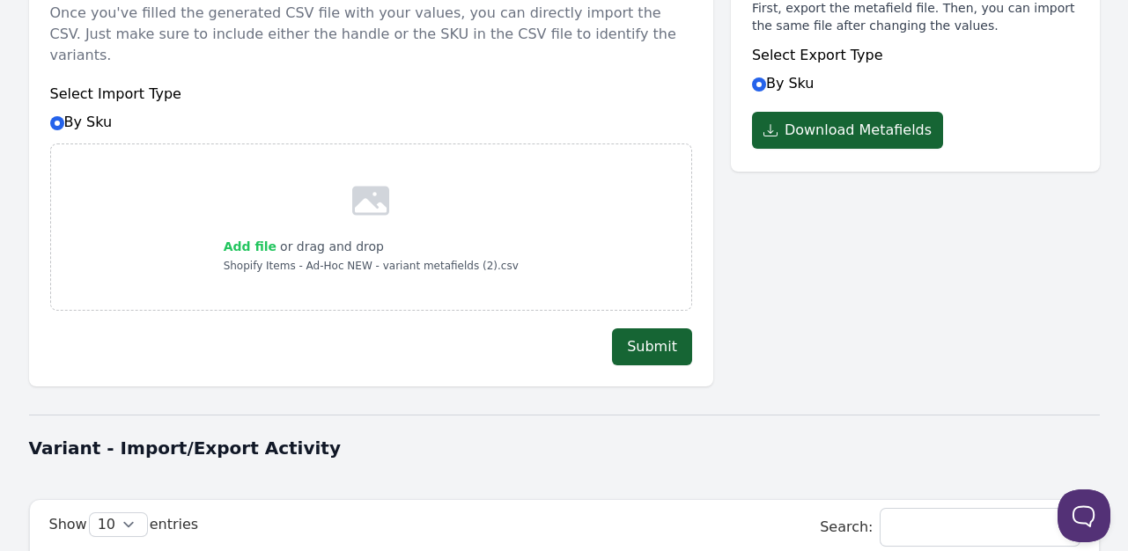
click at [265, 240] on span "Add file" at bounding box center [250, 247] width 53 height 14
click at [276, 235] on input "Add file" at bounding box center [276, 235] width 1 height 1
click at [655, 328] on button "Submit" at bounding box center [652, 346] width 80 height 37
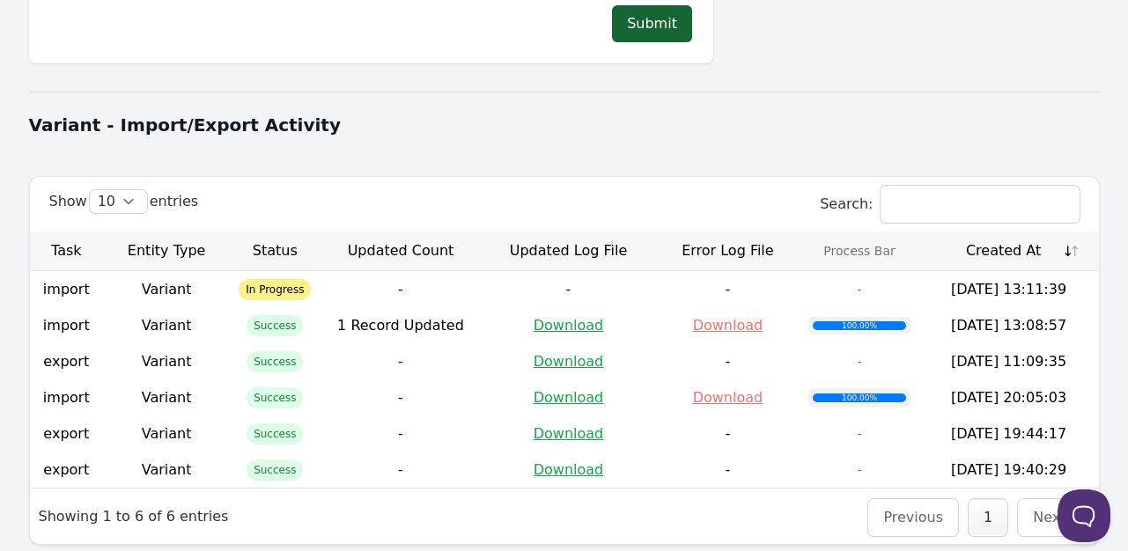
scroll to position [630, 0]
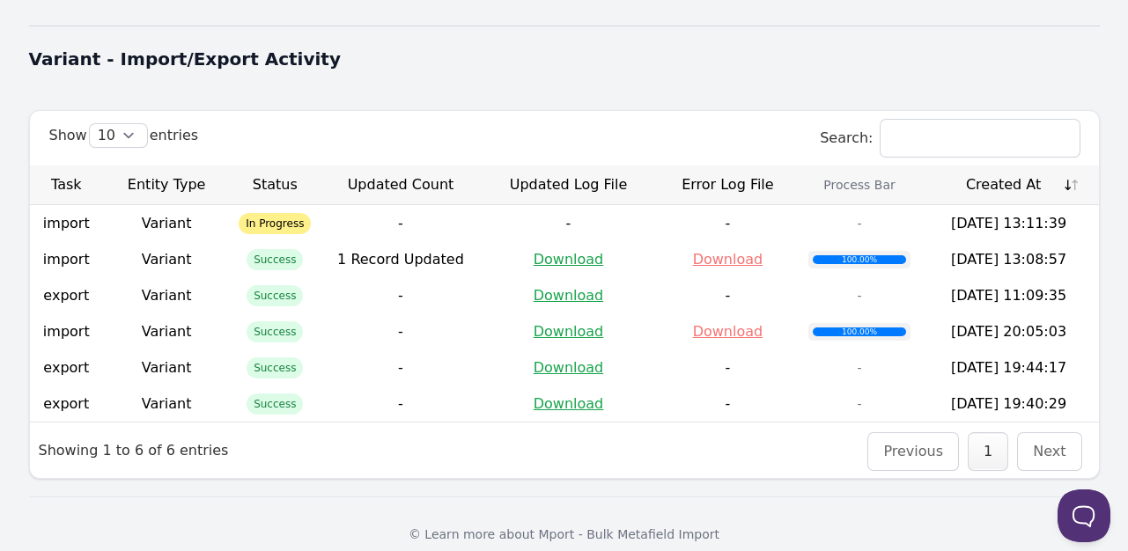
click at [979, 166] on th "Created At" at bounding box center [1009, 186] width 180 height 40
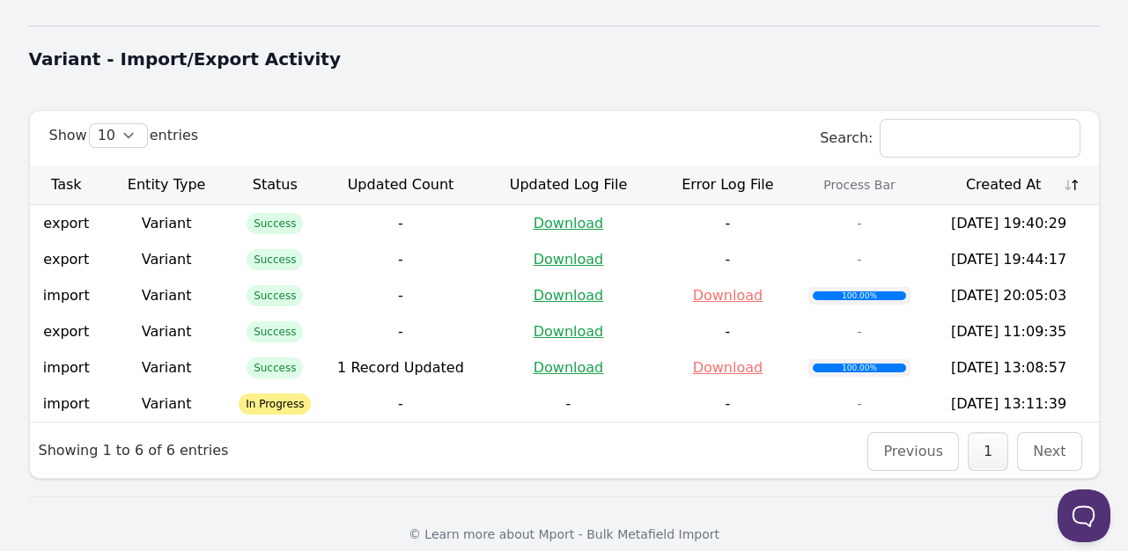
click at [978, 166] on th "Created At" at bounding box center [1009, 186] width 180 height 40
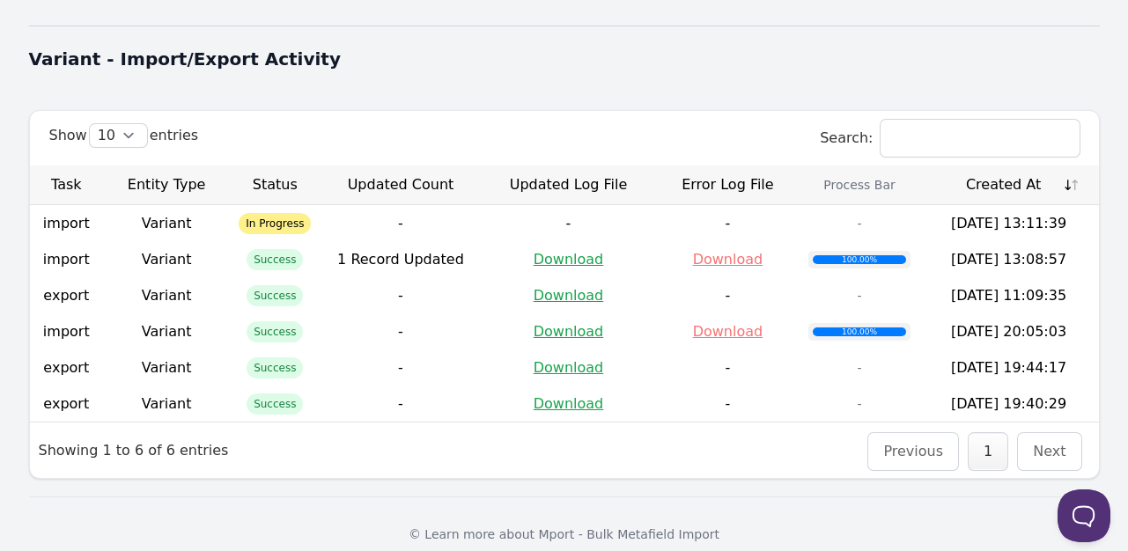
click at [978, 166] on th "Created At" at bounding box center [1009, 186] width 180 height 40
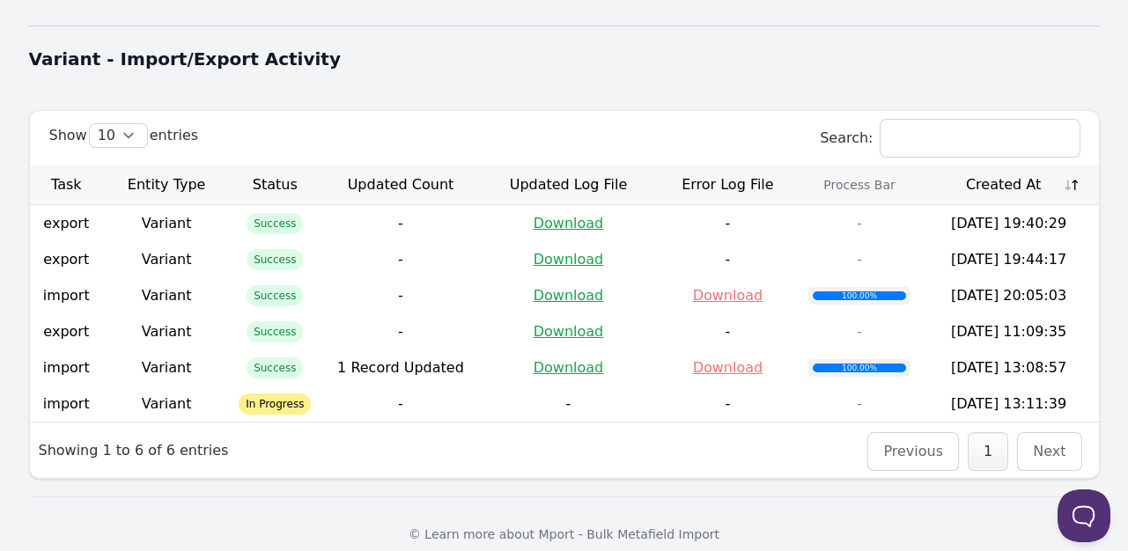
click at [973, 166] on th "Created At" at bounding box center [1009, 186] width 180 height 40
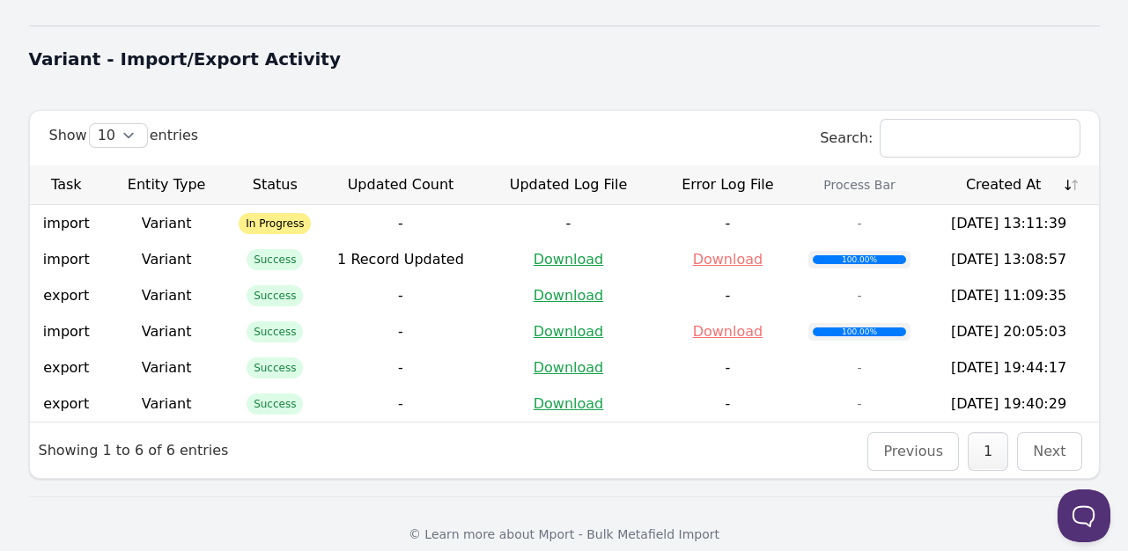
click at [1021, 166] on th "Created At" at bounding box center [1009, 186] width 180 height 40
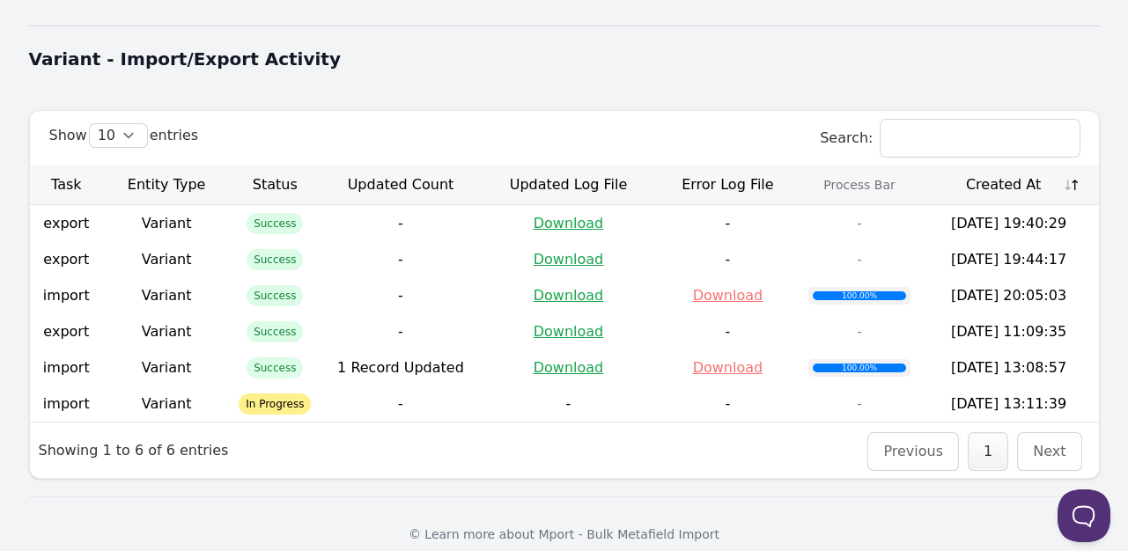
click at [1015, 166] on th "Created At" at bounding box center [1009, 186] width 180 height 40
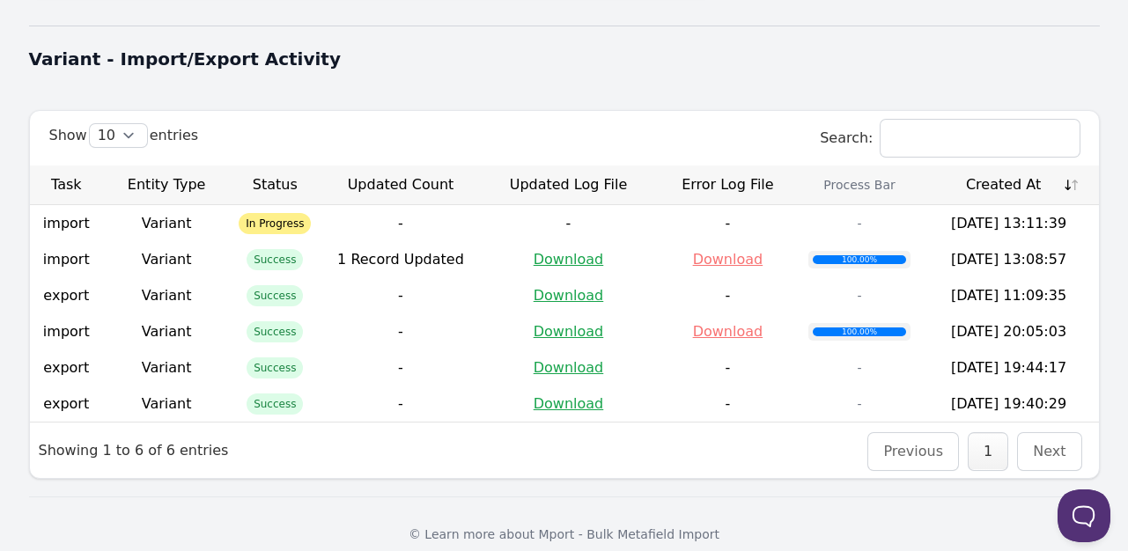
click at [1013, 166] on th "Created At" at bounding box center [1009, 186] width 180 height 40
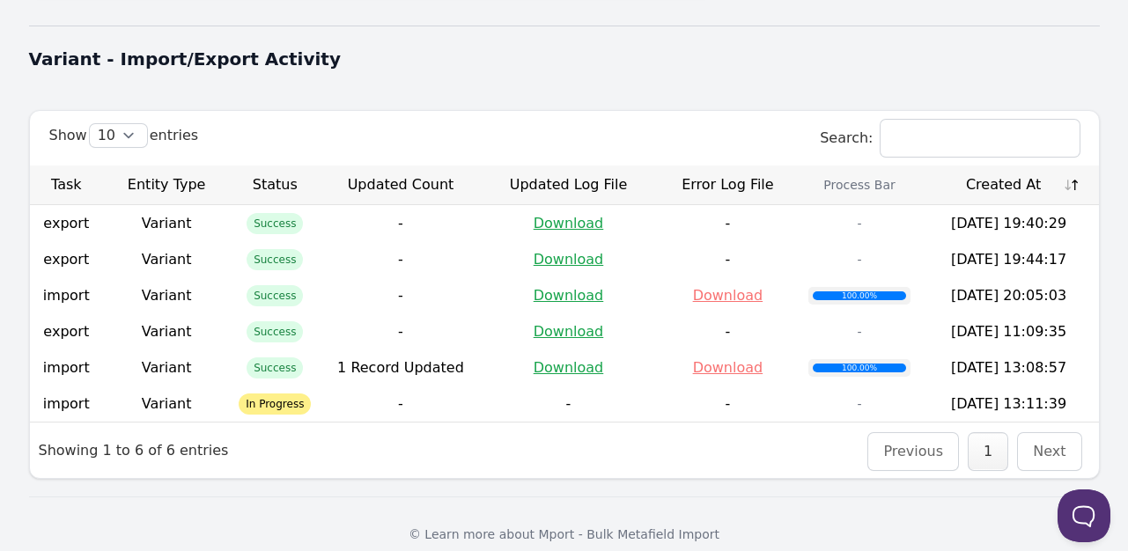
click at [1013, 166] on th "Created At" at bounding box center [1009, 186] width 180 height 40
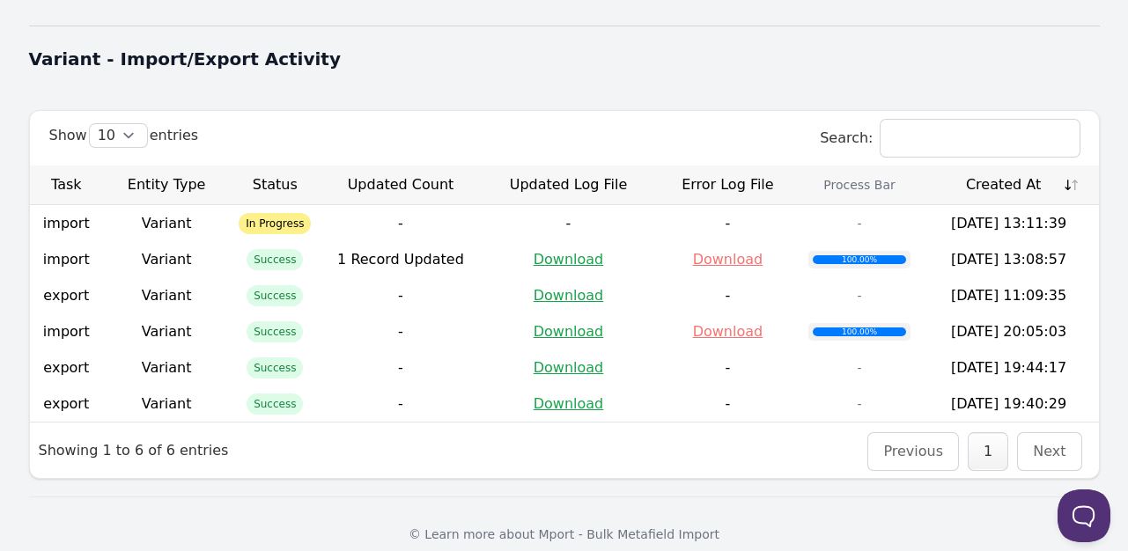
click at [1013, 166] on th "Created At" at bounding box center [1009, 186] width 180 height 40
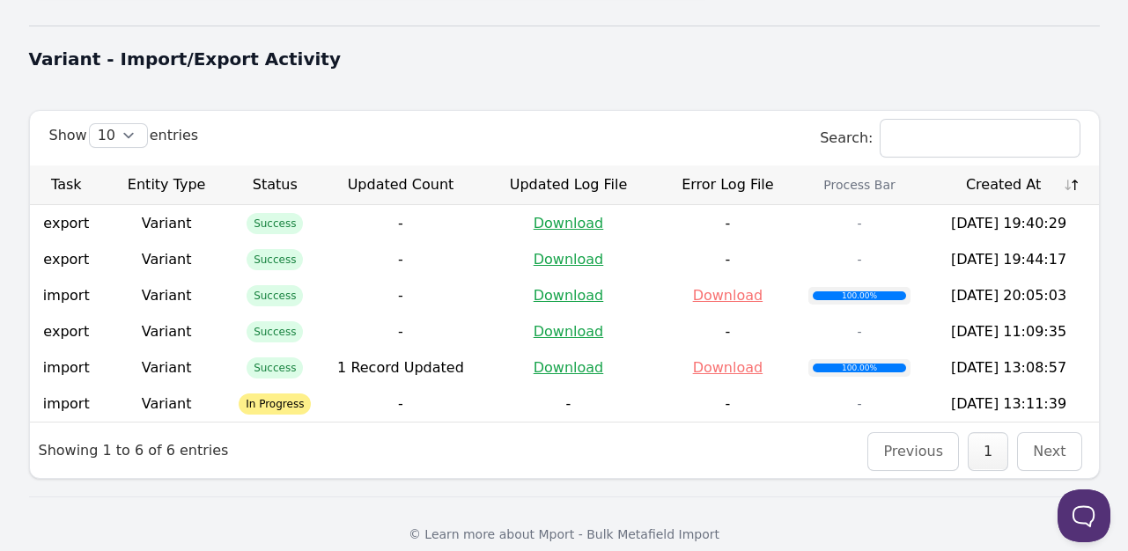
click at [1011, 166] on th "Created At" at bounding box center [1009, 186] width 180 height 40
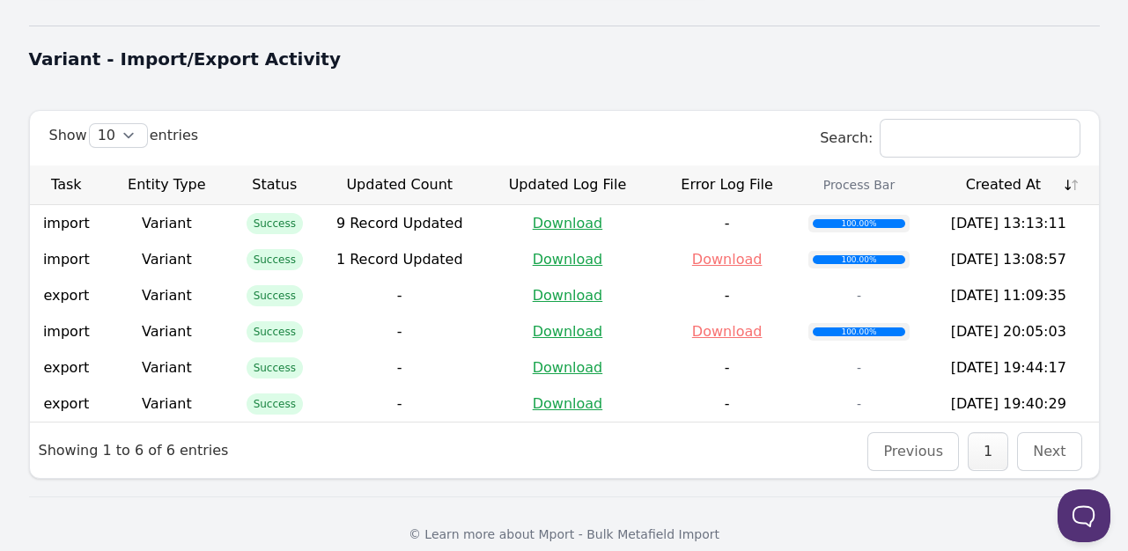
click at [1004, 166] on th "Created At" at bounding box center [1009, 186] width 180 height 40
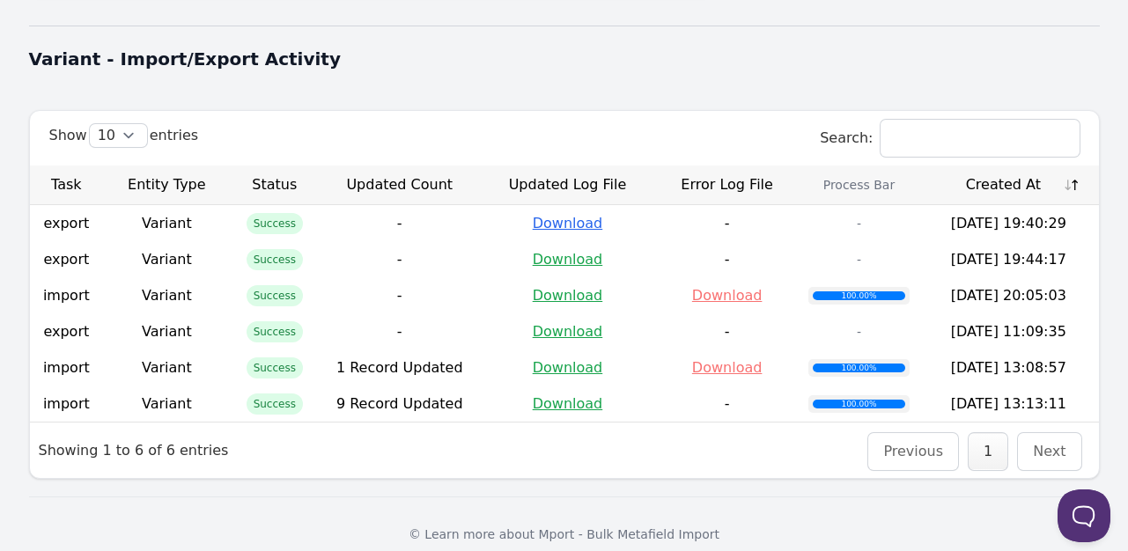
click at [551, 215] on link "Download" at bounding box center [568, 223] width 70 height 17
click at [1011, 168] on th "Created At" at bounding box center [1009, 186] width 180 height 40
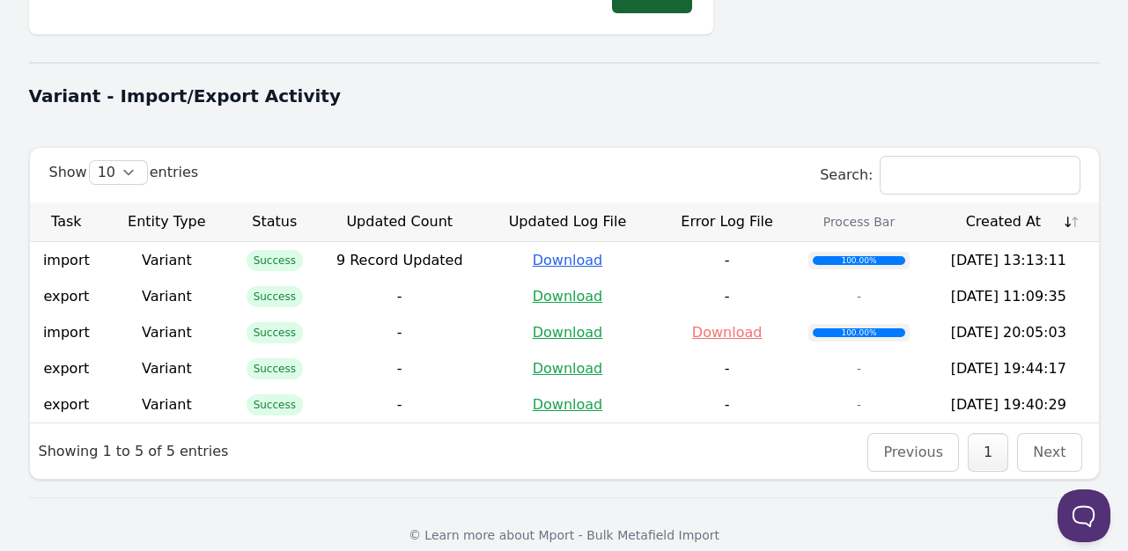
click at [575, 252] on link "Download" at bounding box center [568, 260] width 70 height 17
